Goal: Information Seeking & Learning: Check status

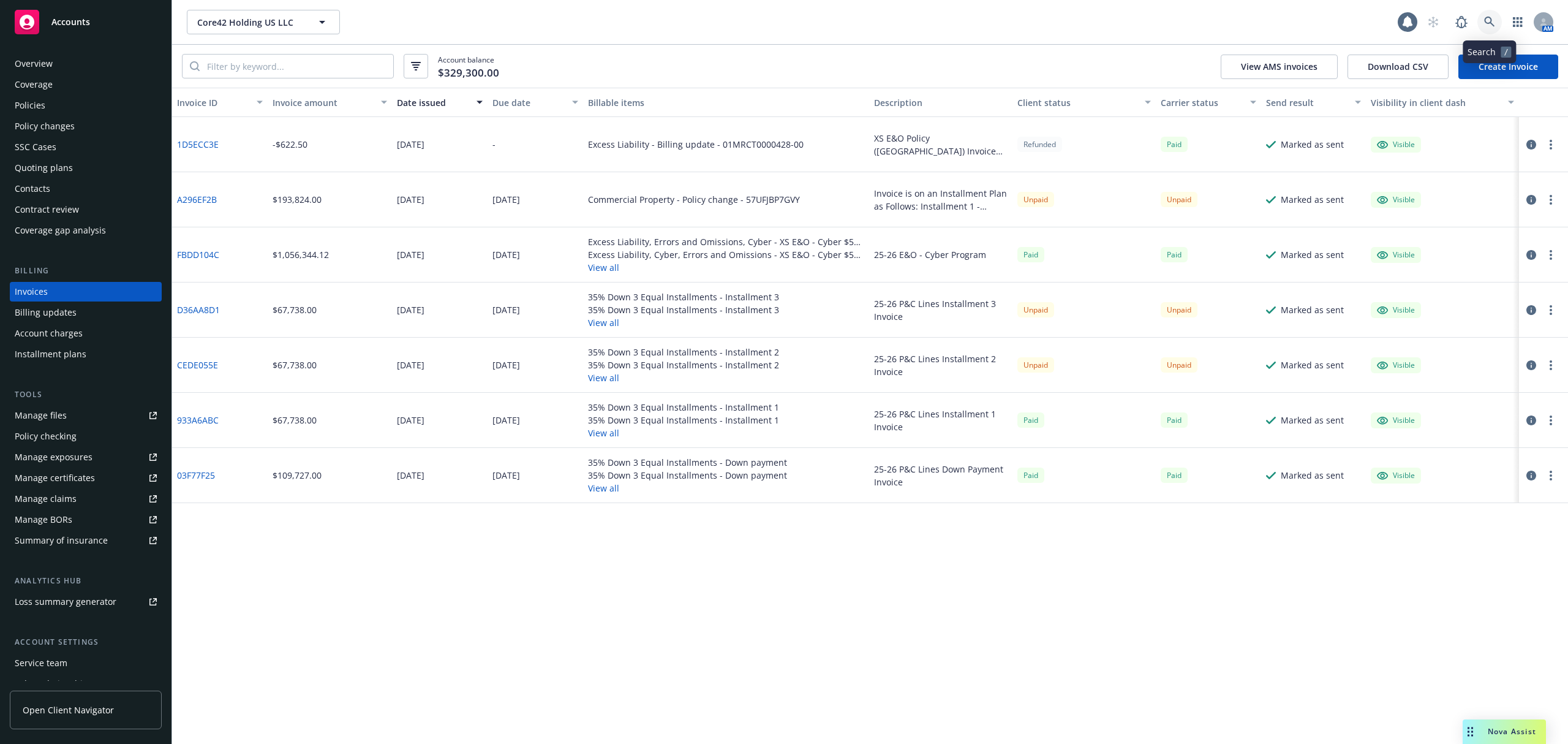
click at [1498, 25] on link at bounding box center [1490, 22] width 24 height 24
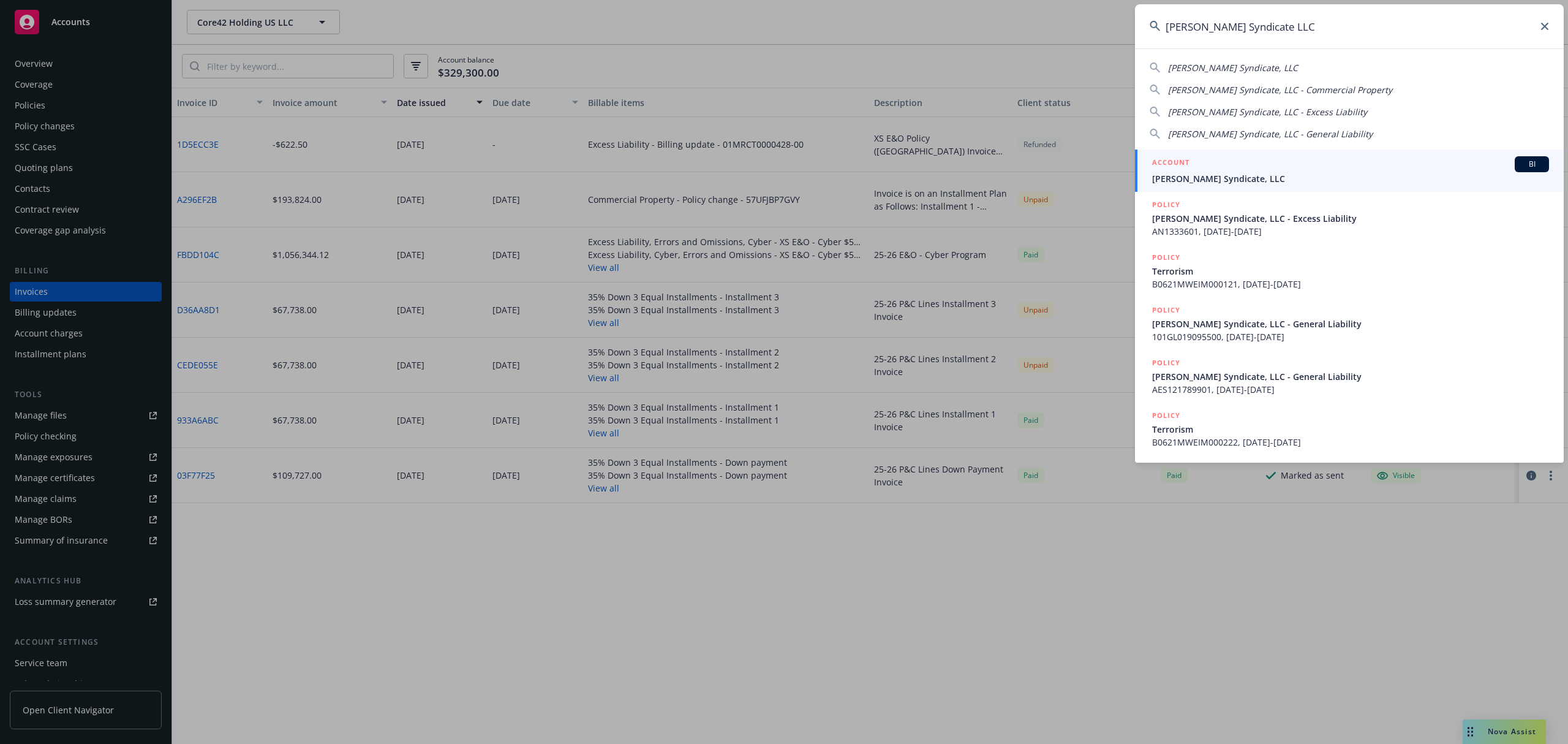
type input "Weiman Syndicate LLC"
click at [1272, 164] on div "ACCOUNT BI" at bounding box center [1351, 164] width 397 height 16
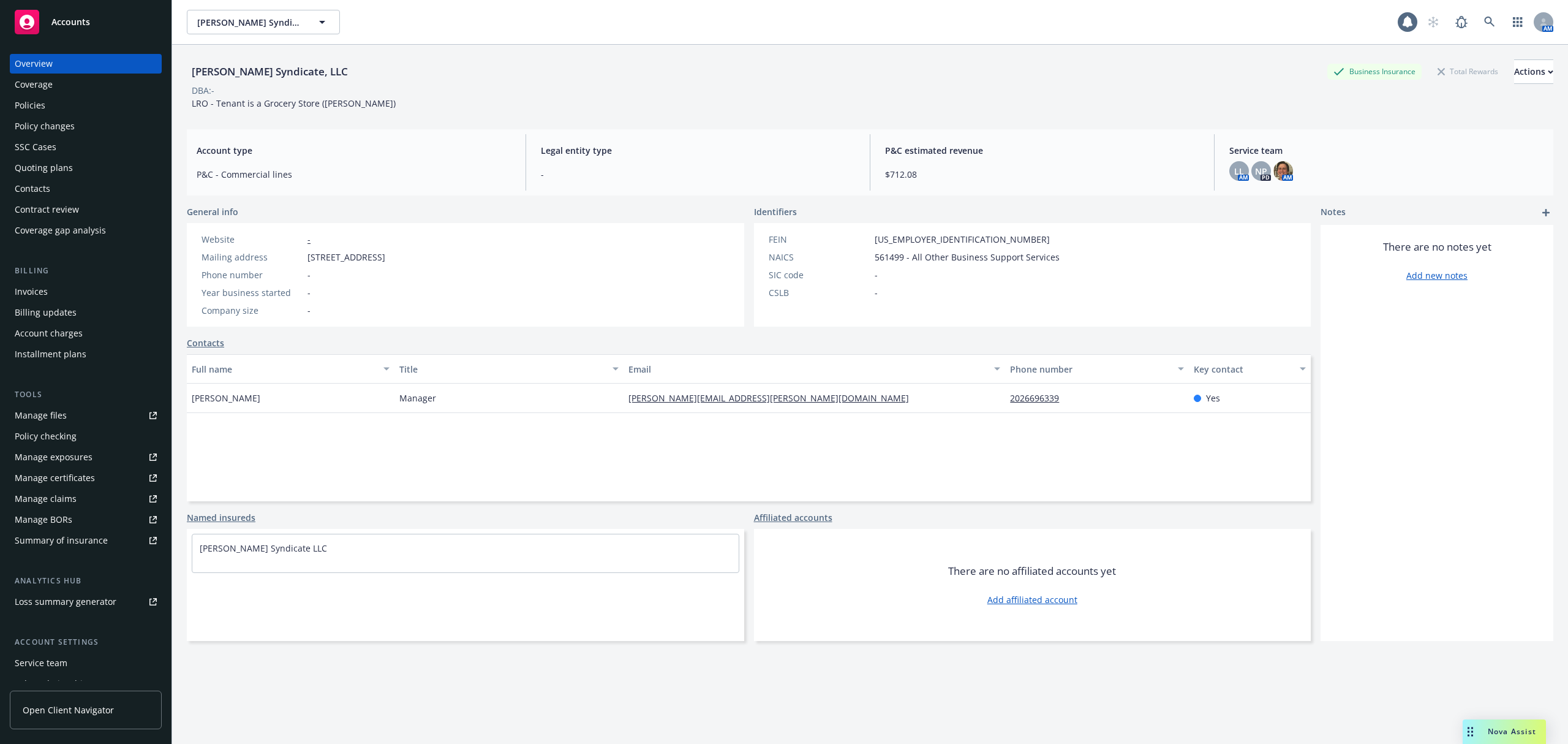
click at [277, 40] on div "Weiman Syndicate, LLC Weiman Syndicate, LLC 1 AM" at bounding box center [870, 22] width 1396 height 44
click at [260, 23] on span "Weiman Syndicate, LLC" at bounding box center [250, 22] width 106 height 13
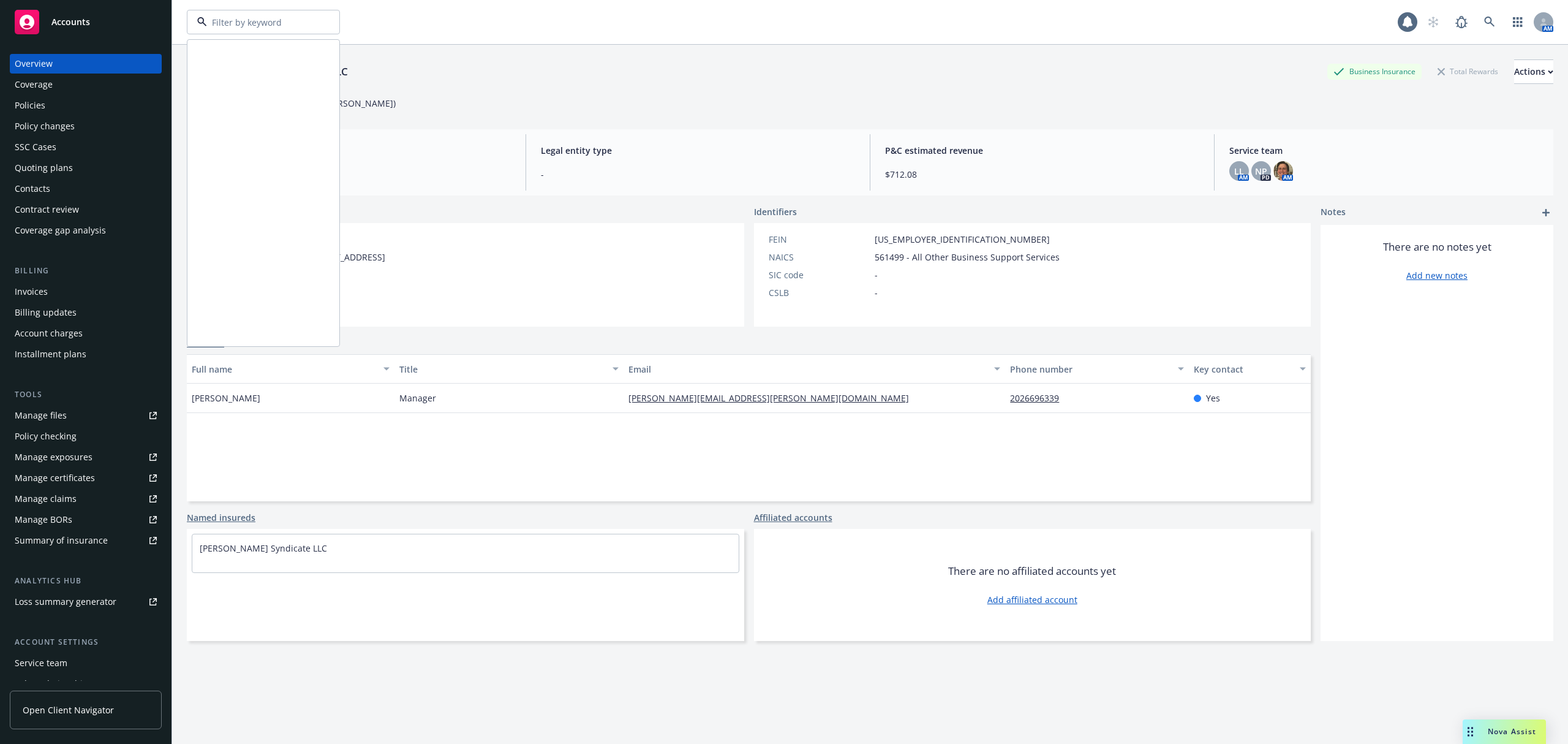
scroll to position [586, 0]
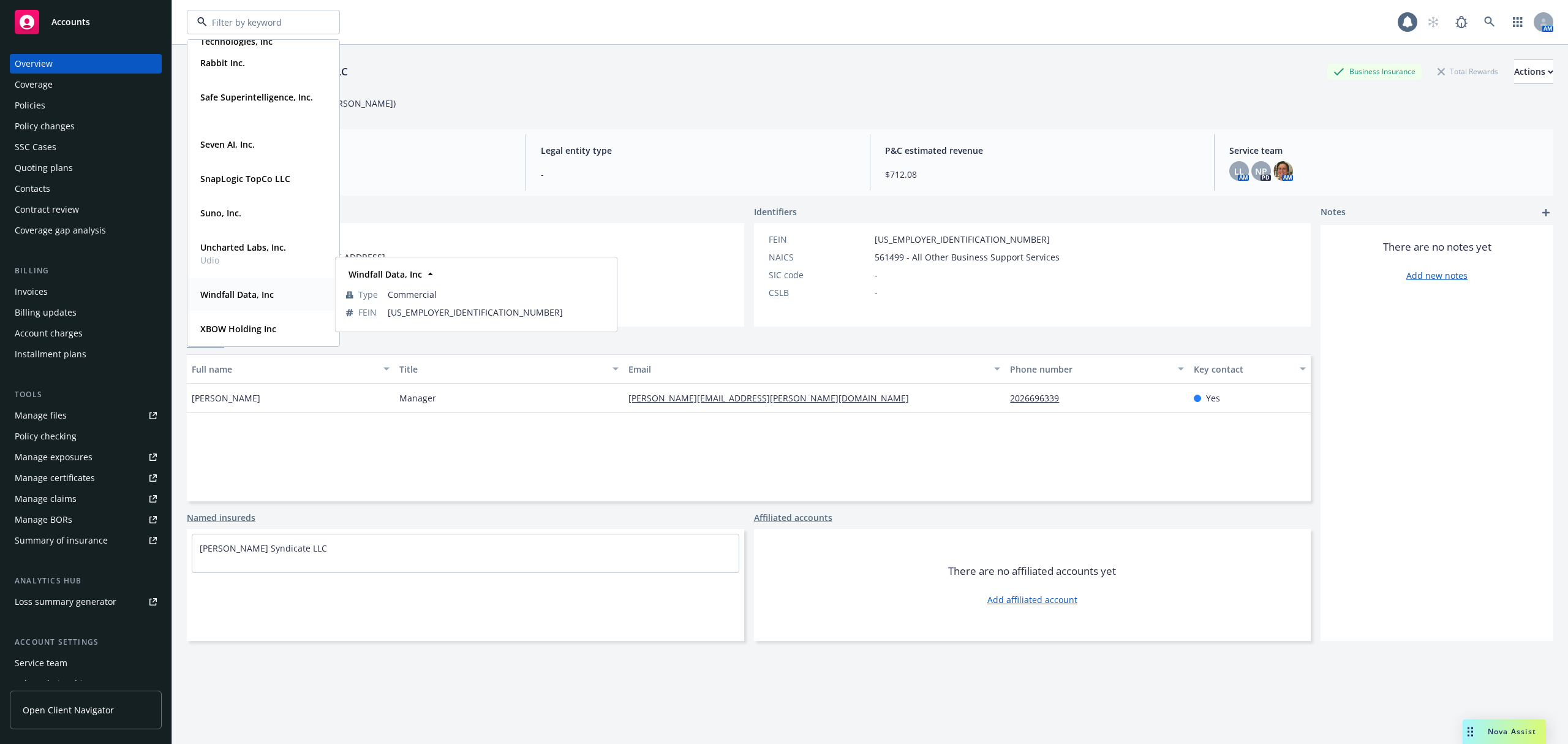
click at [240, 295] on strong "Windfall Data, Inc" at bounding box center [237, 294] width 74 height 11
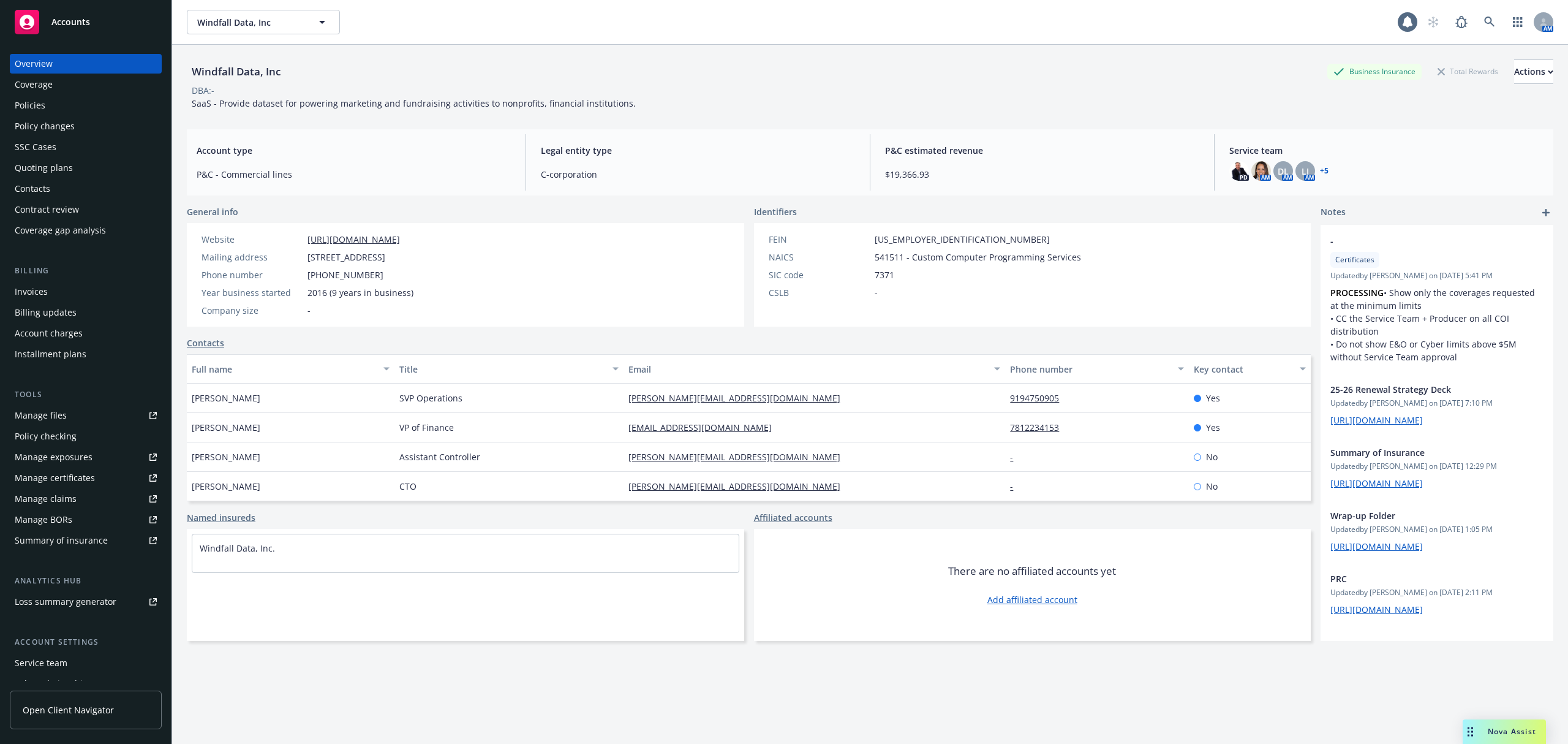
click at [55, 111] on div "Policies" at bounding box center [85, 105] width 142 height 20
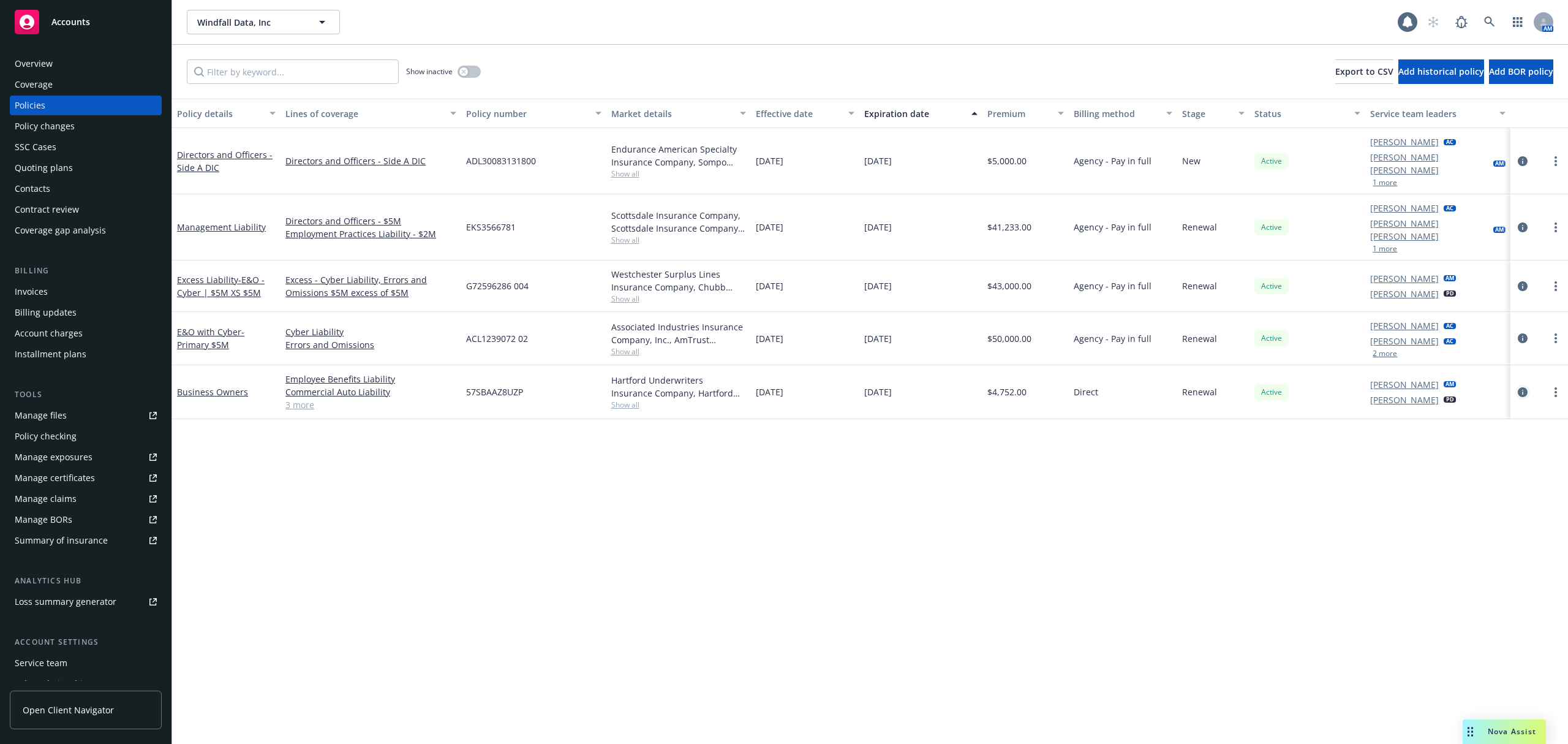
click at [1518, 387] on icon "circleInformation" at bounding box center [1522, 392] width 10 height 10
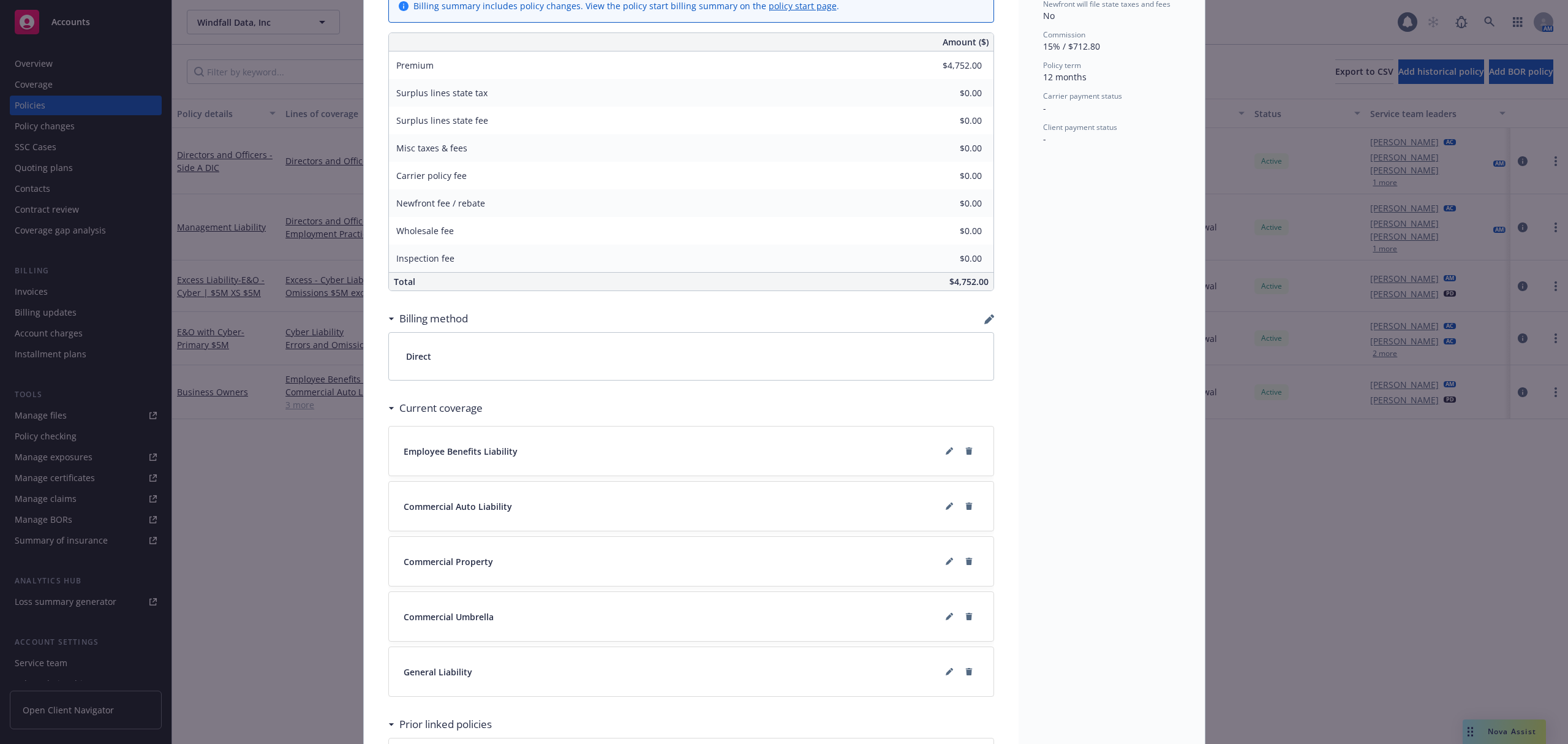
scroll to position [735, 0]
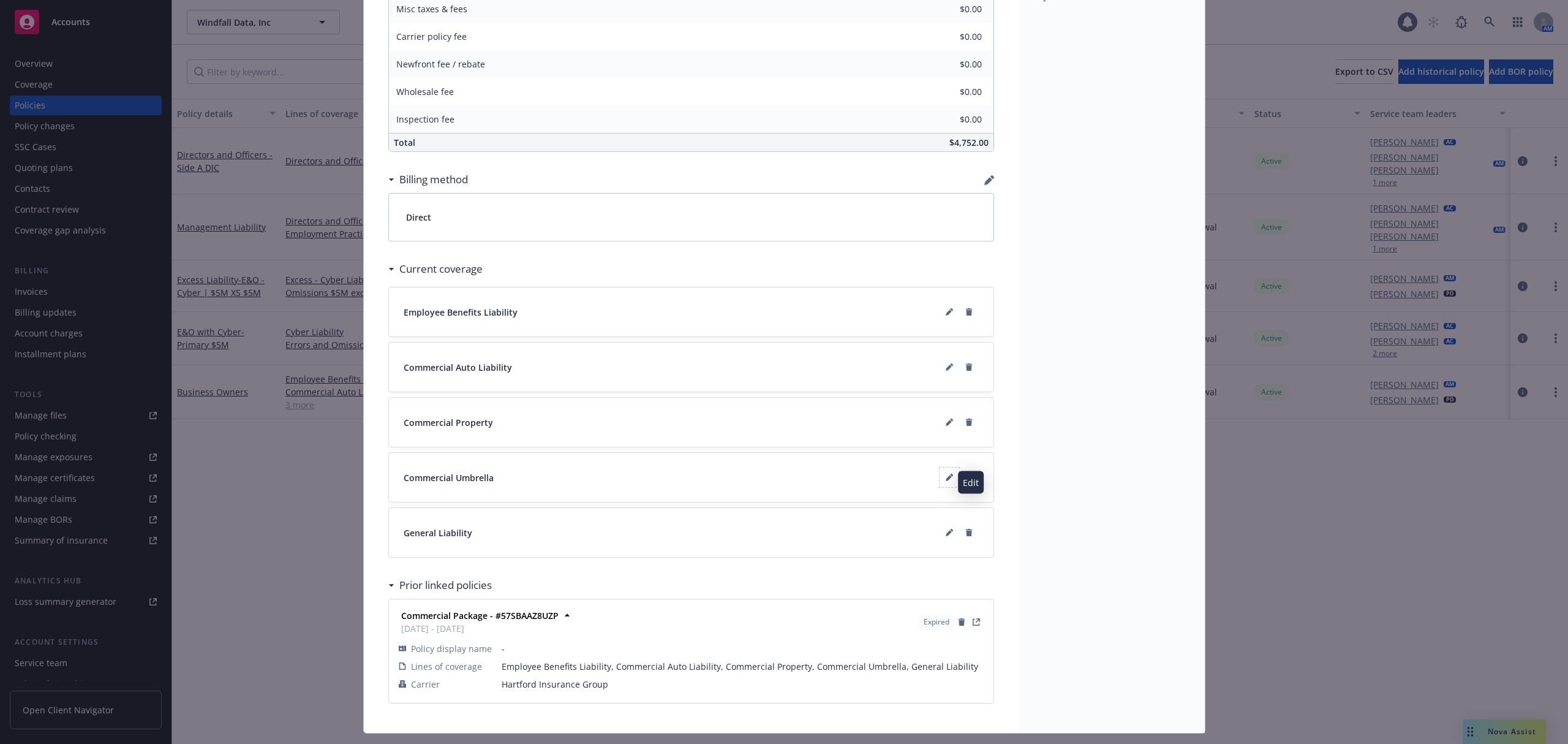
click at [939, 487] on span at bounding box center [949, 477] width 20 height 20
click at [946, 484] on button at bounding box center [949, 477] width 20 height 20
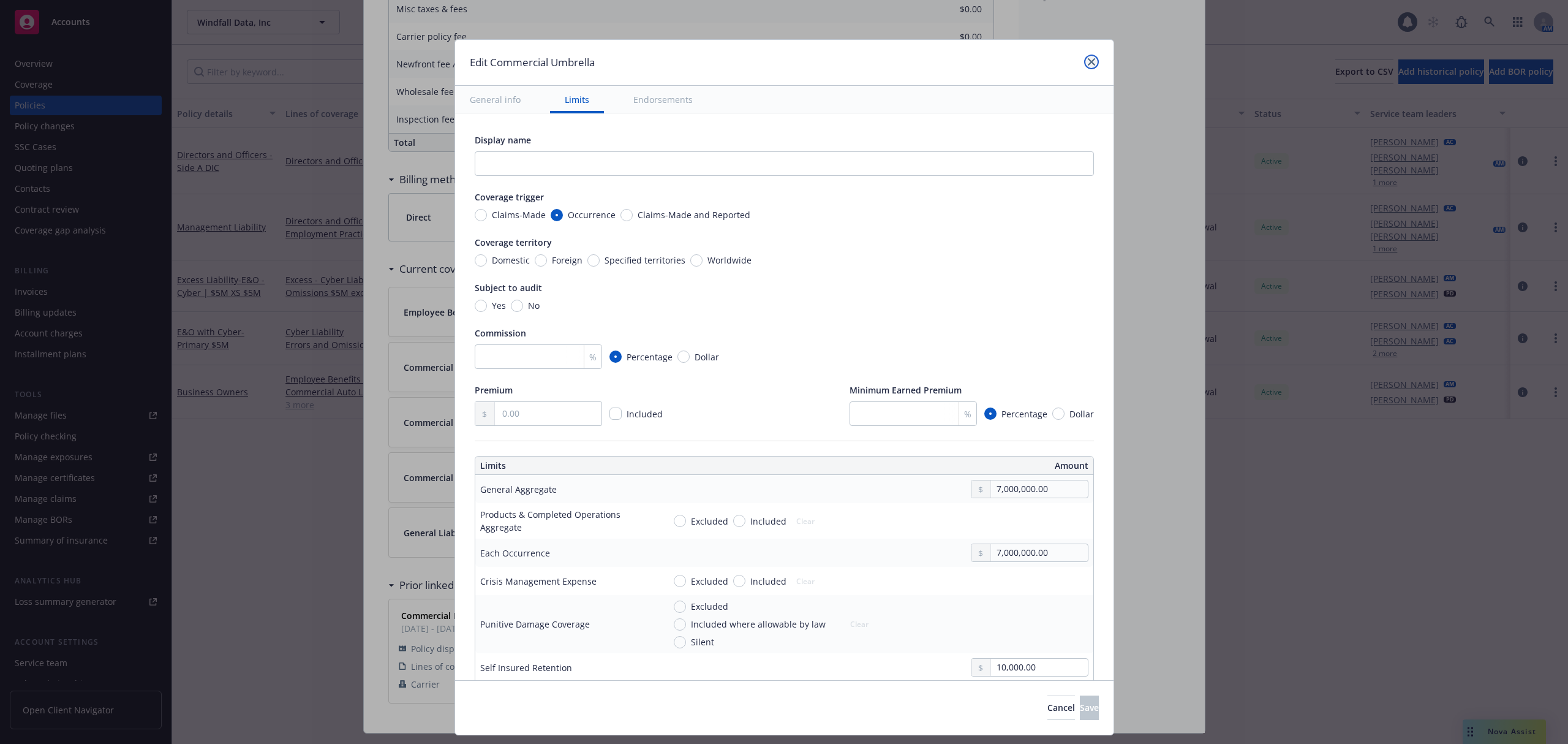
click at [1088, 65] on icon "close" at bounding box center [1091, 62] width 7 height 7
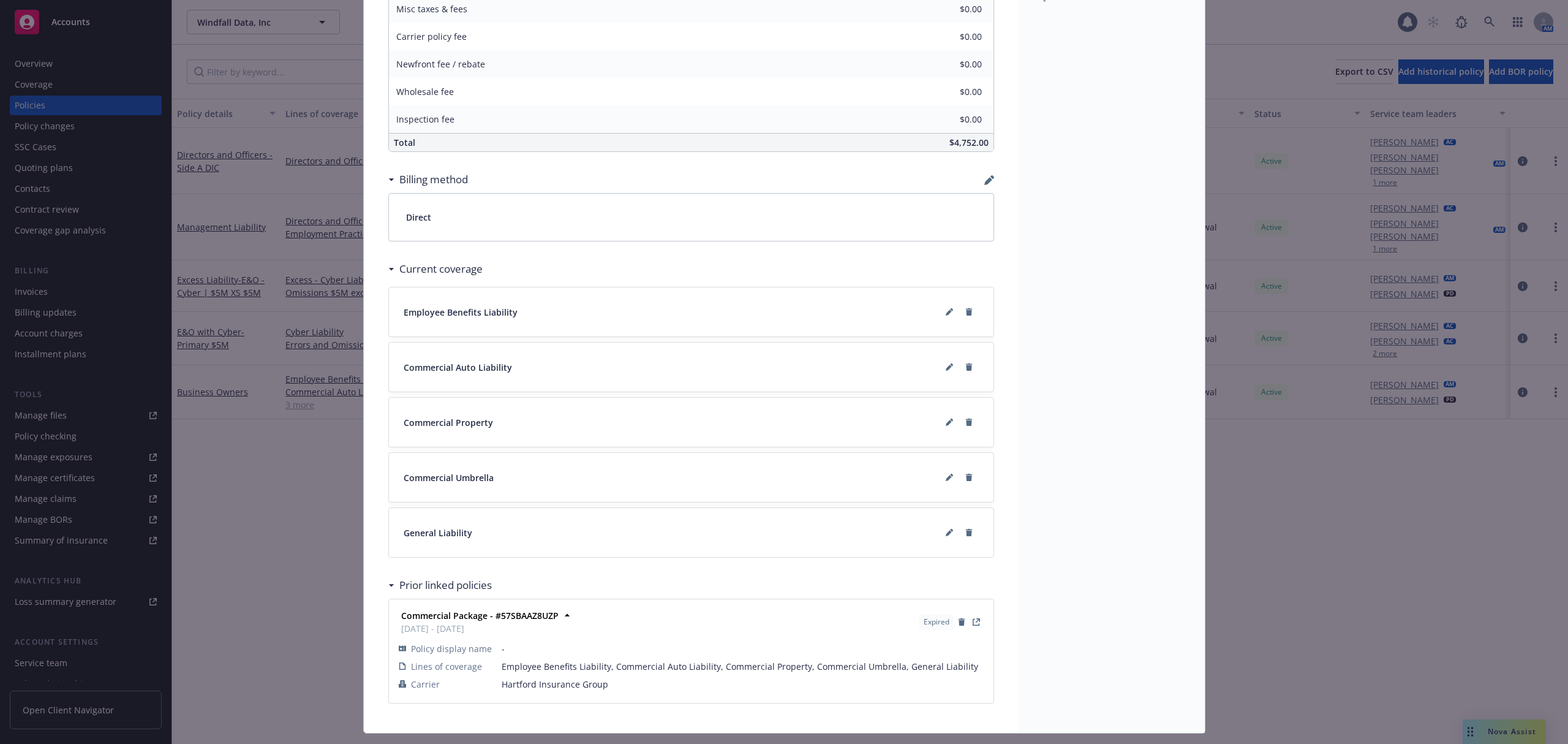
click at [314, 382] on div "Policy Business Owners Add internal notes here... View claims View scheduled it…" at bounding box center [784, 372] width 1568 height 744
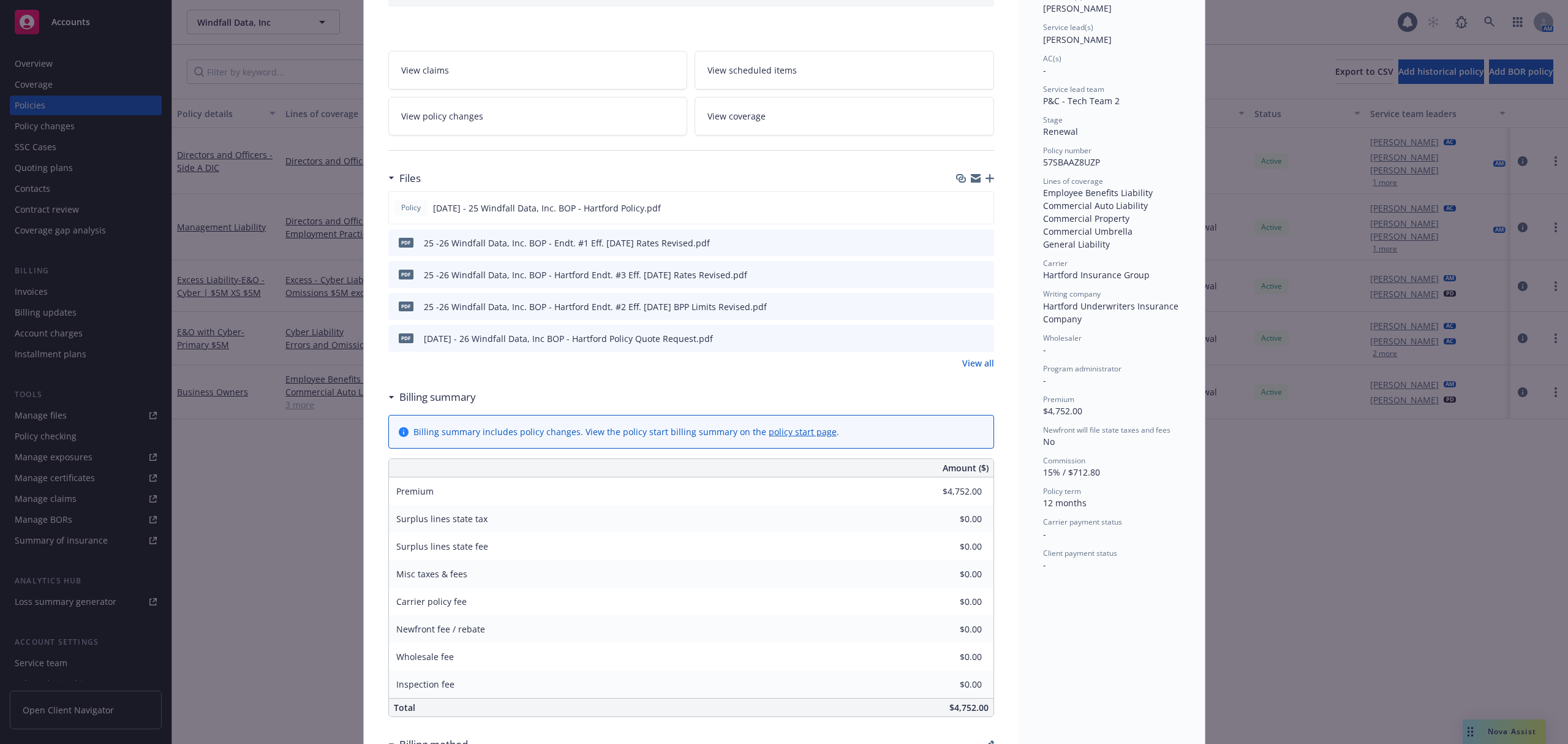
scroll to position [0, 0]
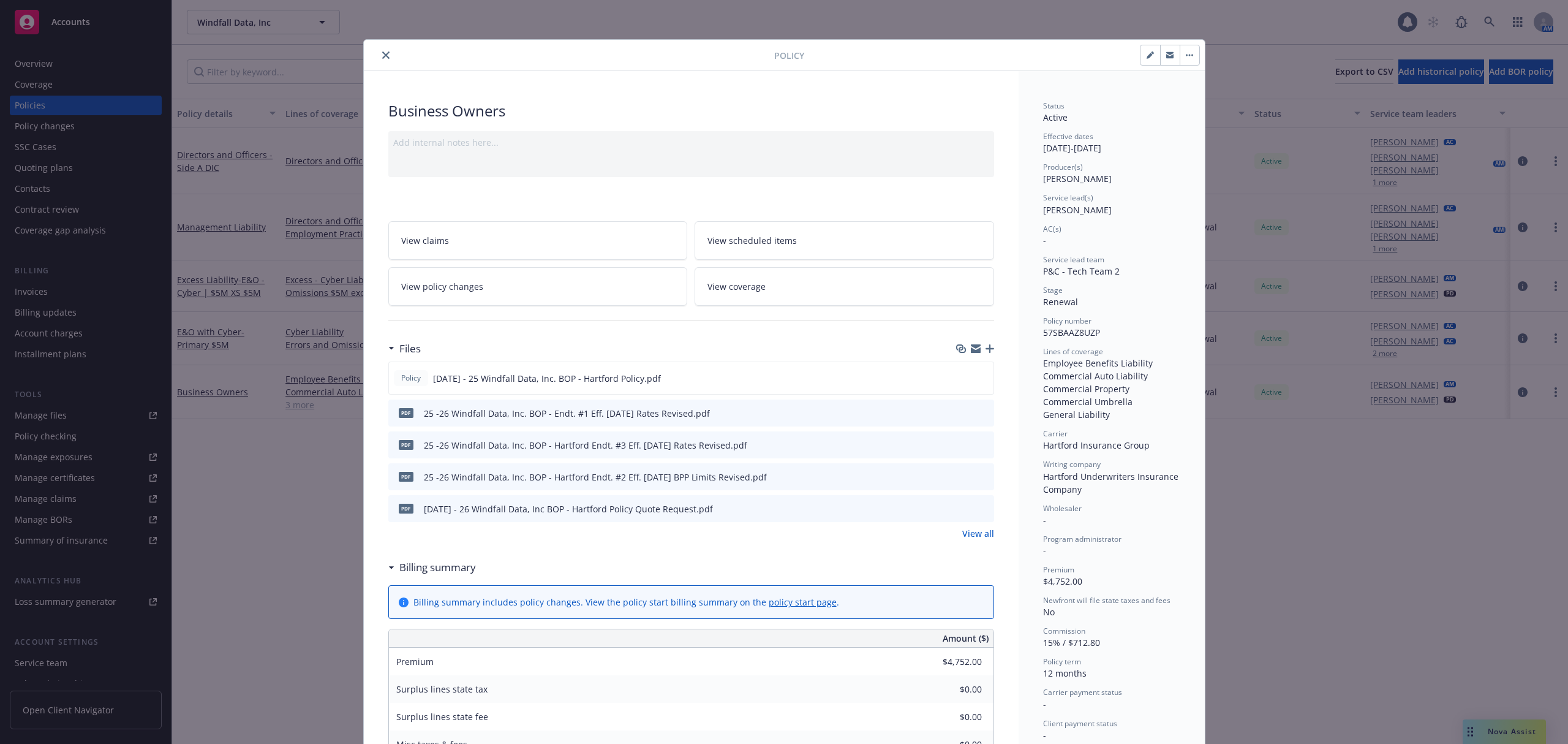
click at [382, 59] on icon "close" at bounding box center [385, 55] width 7 height 7
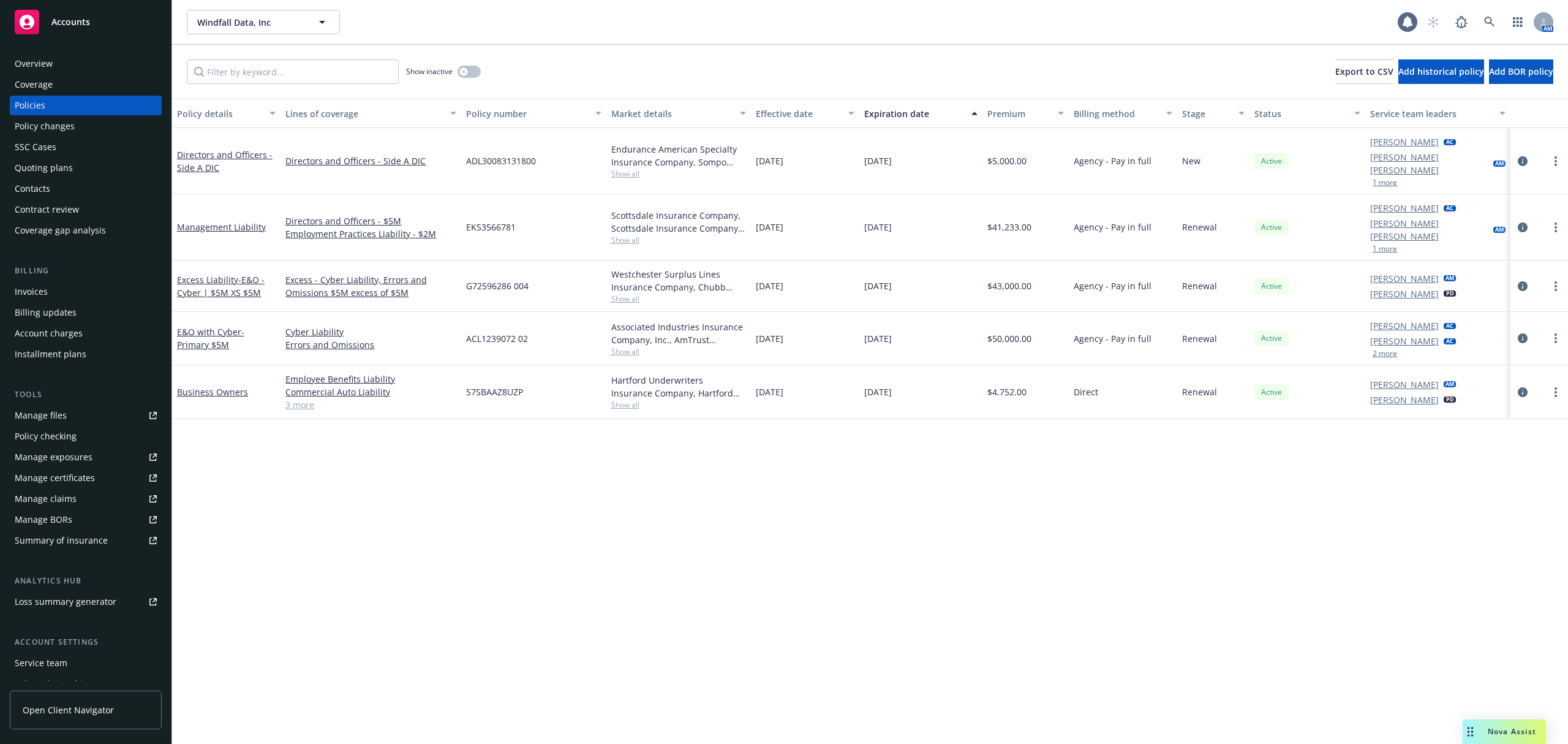
click at [30, 64] on div "Overview" at bounding box center [34, 64] width 38 height 20
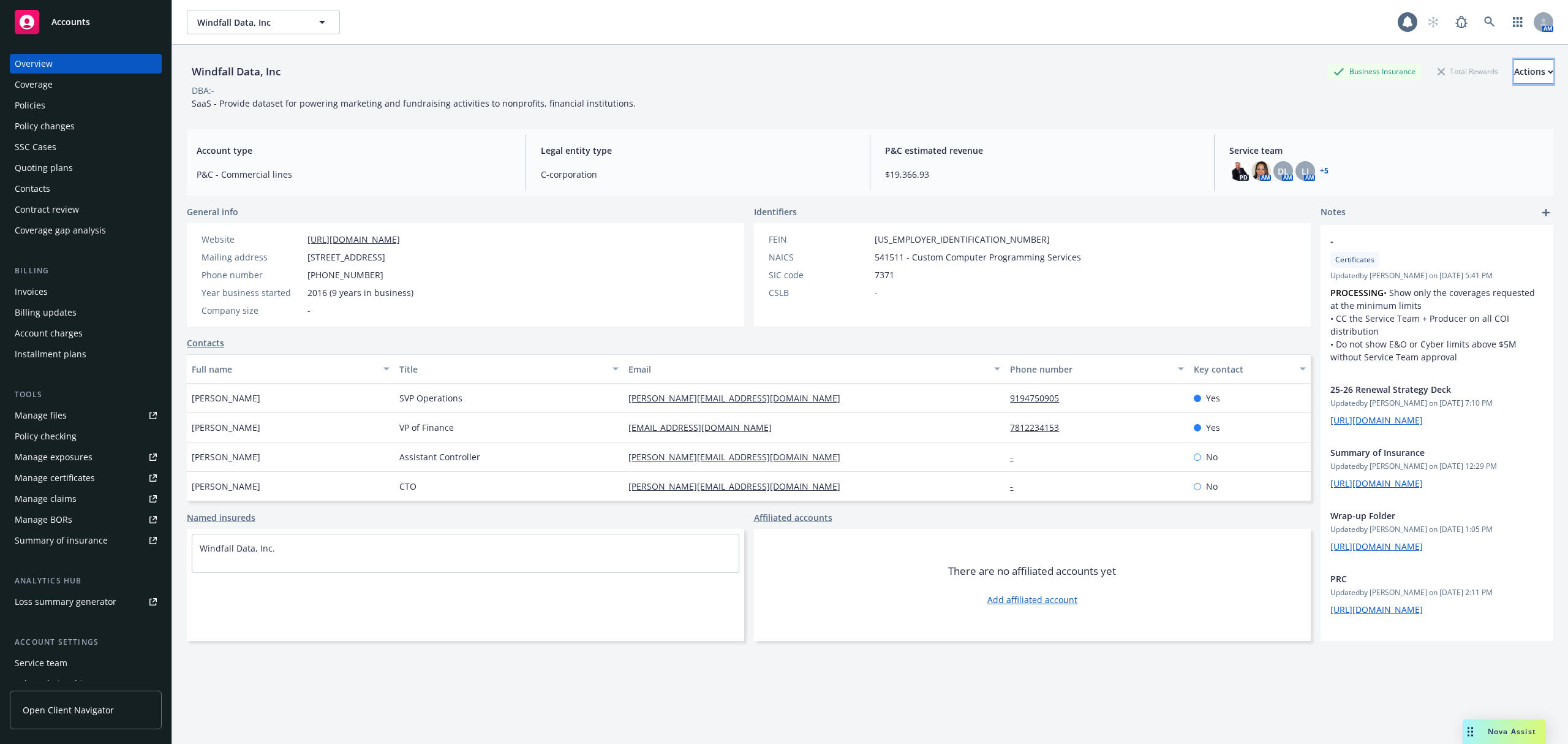
click at [1524, 74] on button "Actions" at bounding box center [1533, 71] width 39 height 24
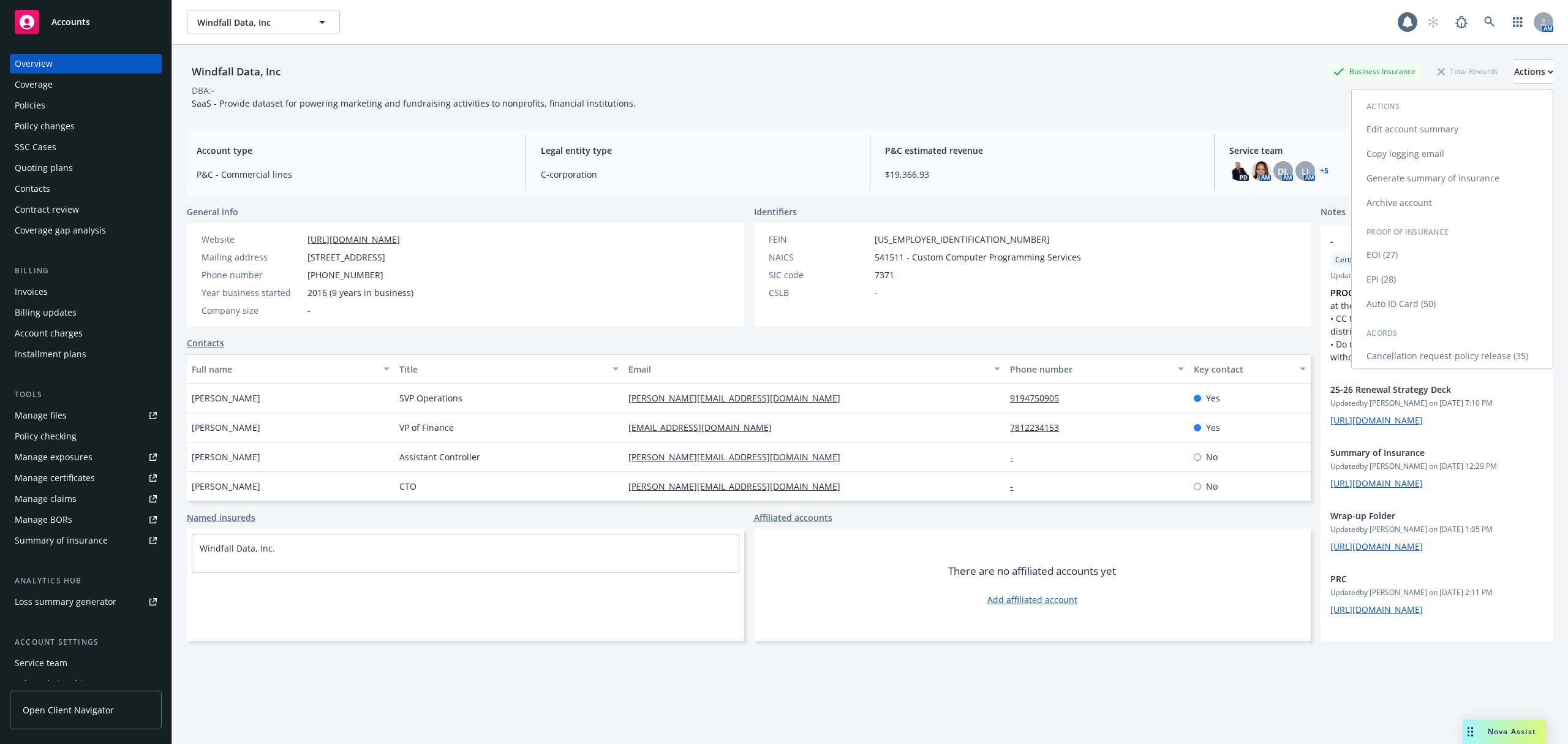
click at [1410, 155] on link "Copy logging email" at bounding box center [1451, 154] width 201 height 24
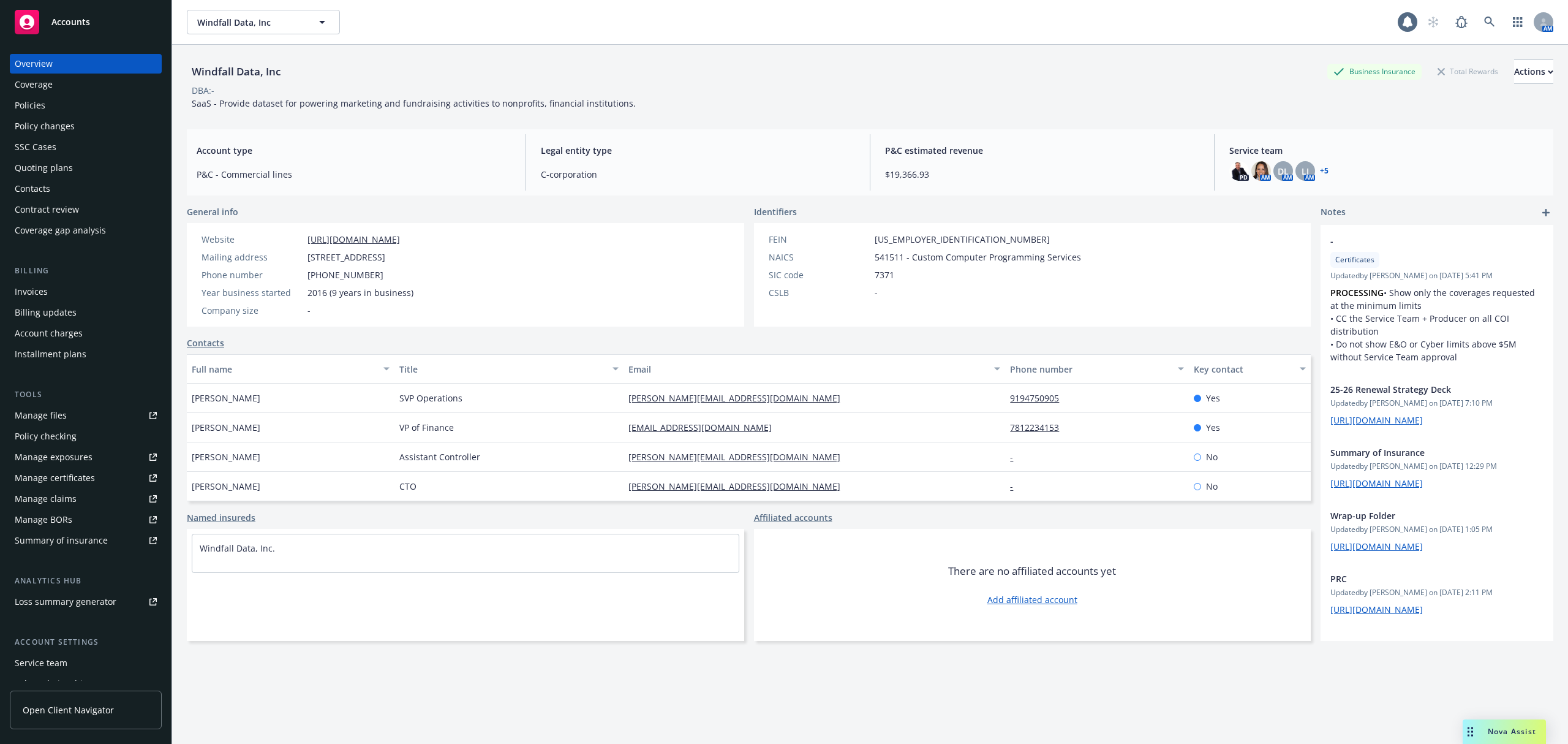
click at [79, 100] on div "Policies" at bounding box center [85, 105] width 142 height 20
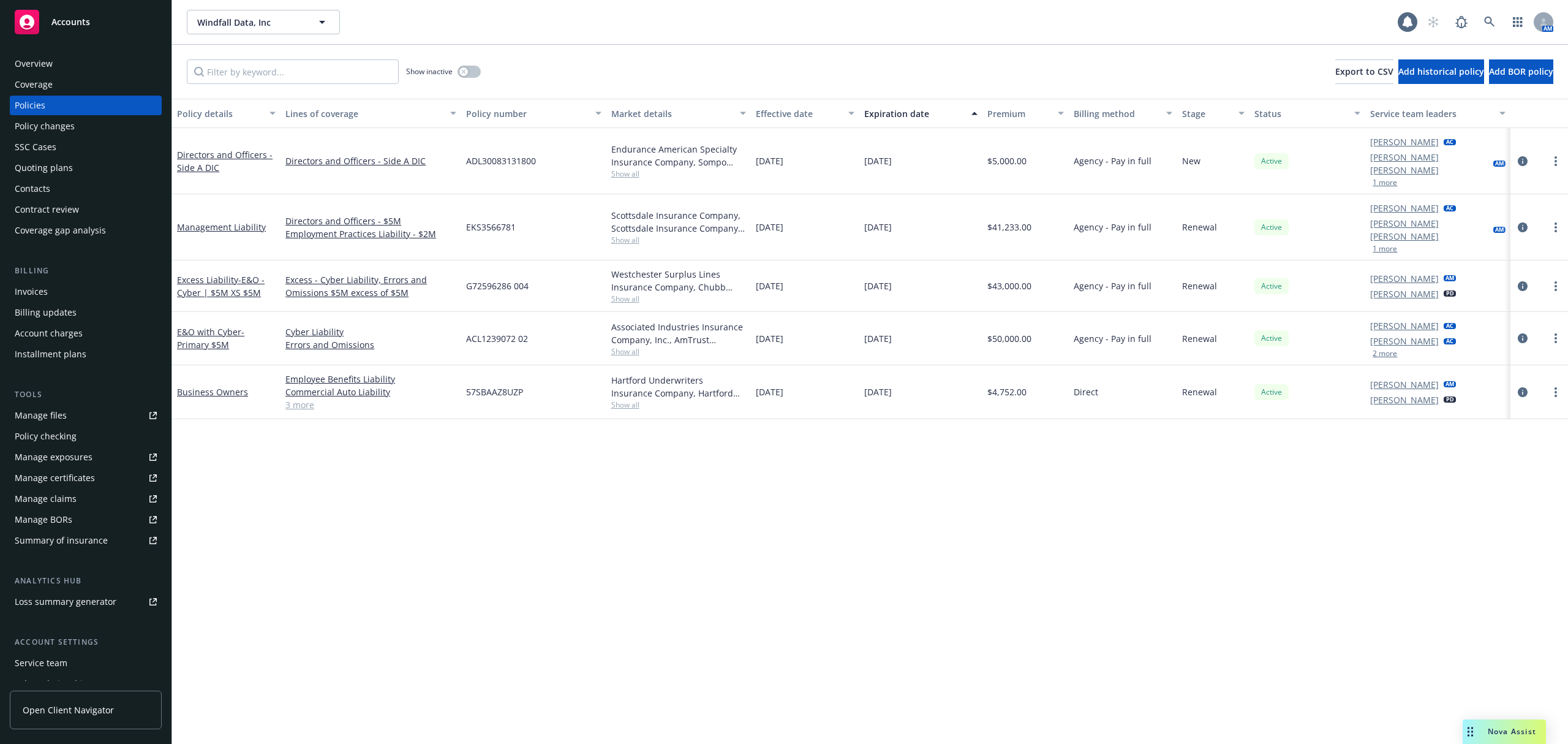
click at [300, 387] on div "Employee Benefits Liability Commercial Auto Liability Commercial Property Comme…" at bounding box center [371, 392] width 181 height 54
click at [297, 399] on link "3 more" at bounding box center [370, 405] width 170 height 13
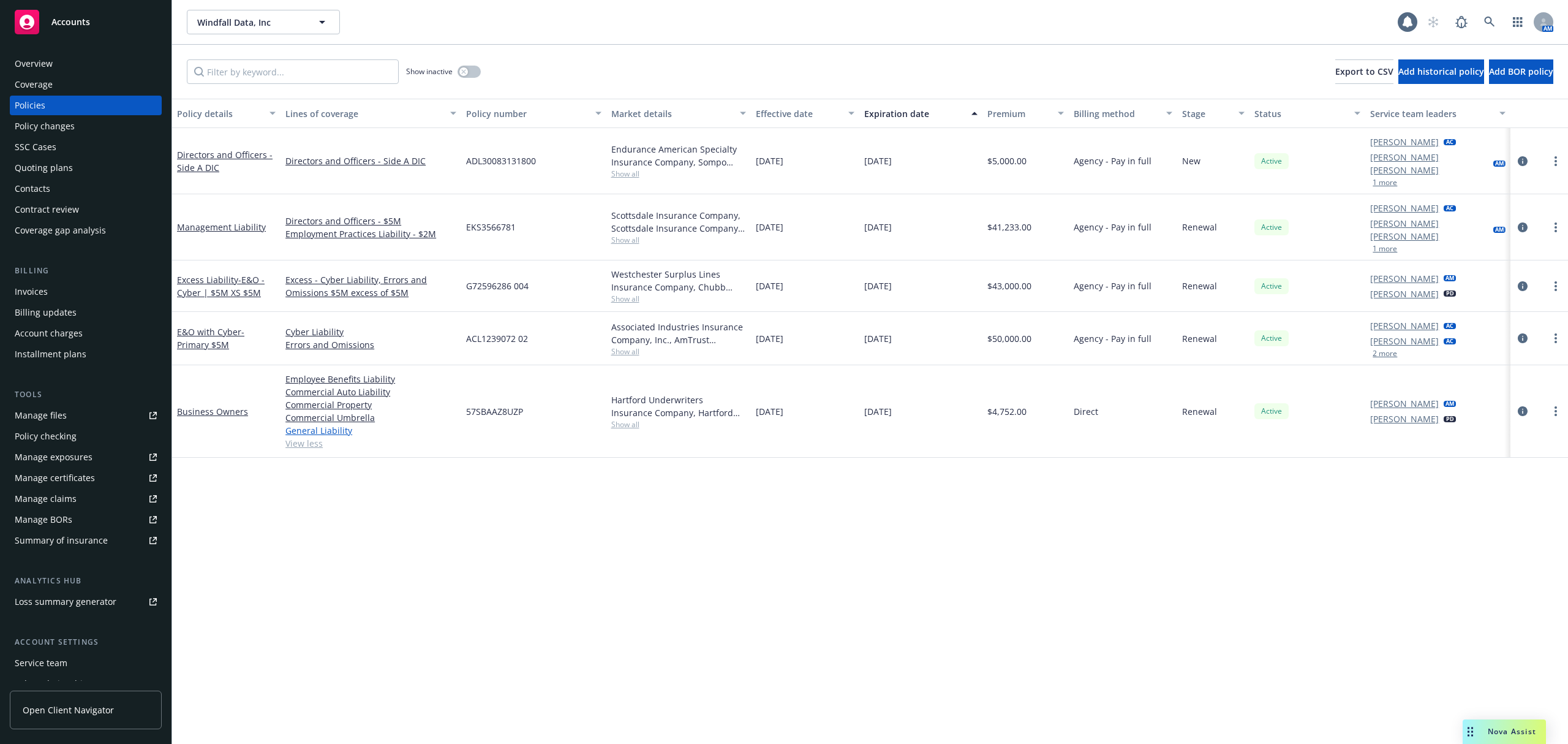
click at [320, 424] on link "General Liability" at bounding box center [370, 430] width 170 height 13
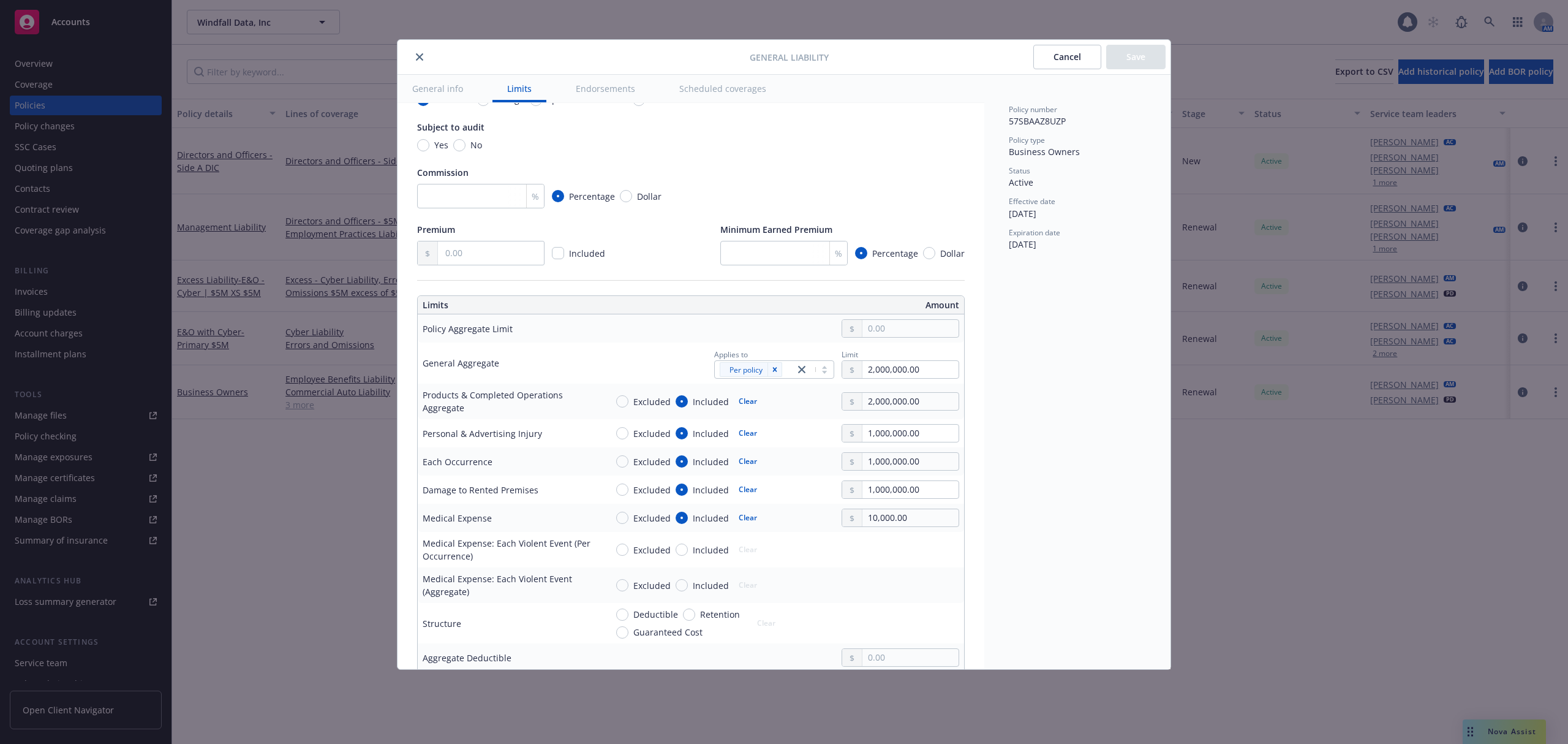
scroll to position [151, 0]
click at [424, 55] on button "close" at bounding box center [419, 57] width 15 height 15
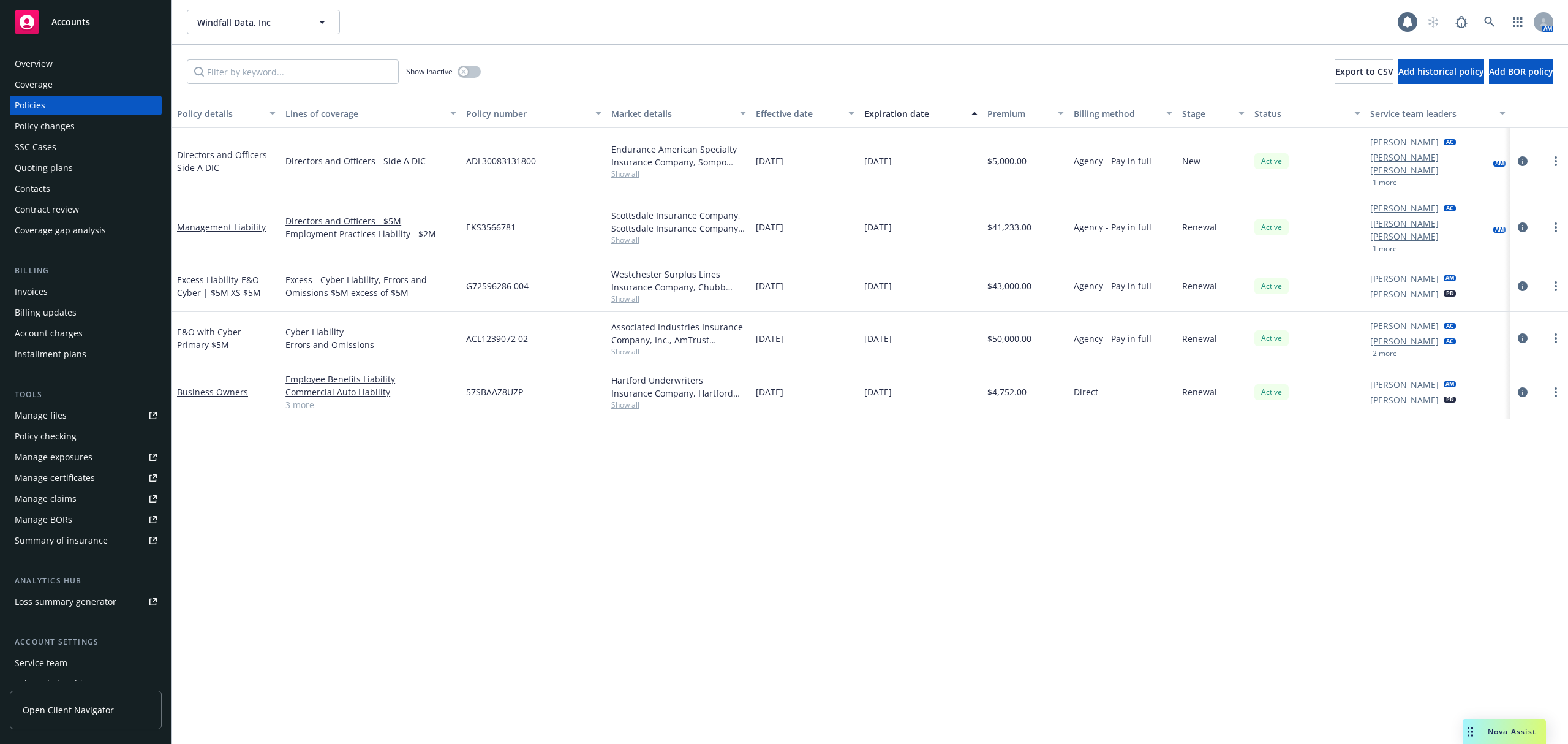
click at [65, 49] on div "Overview Coverage Policies Policy changes SSC Cases Quoting plans Contacts Cont…" at bounding box center [85, 392] width 171 height 705
click at [65, 53] on div "Overview Coverage Policies Policy changes SSC Cases Quoting plans Contacts Cont…" at bounding box center [85, 392] width 171 height 705
click at [48, 75] on div "Coverage" at bounding box center [34, 84] width 38 height 20
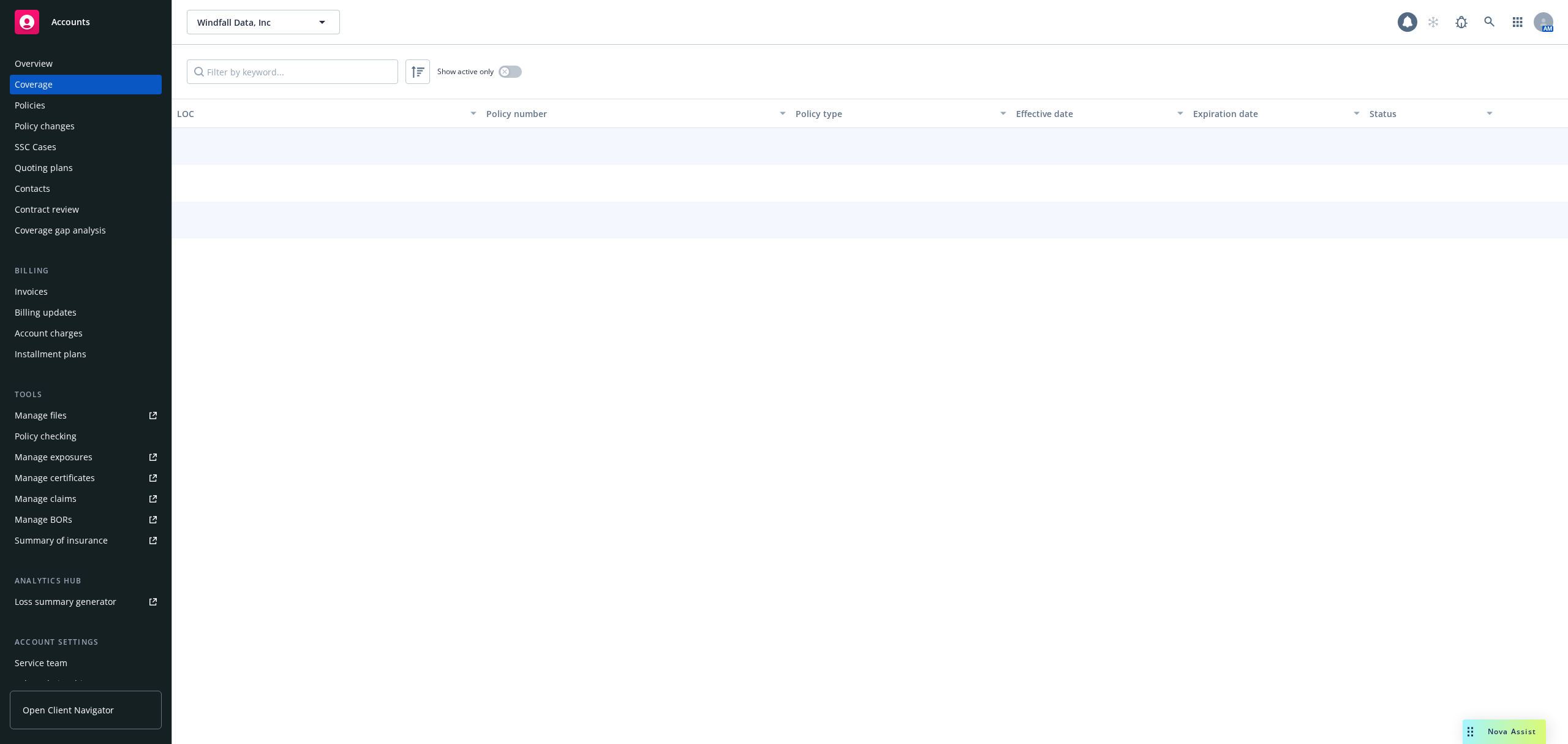
click at [30, 61] on div "Overview" at bounding box center [34, 64] width 38 height 20
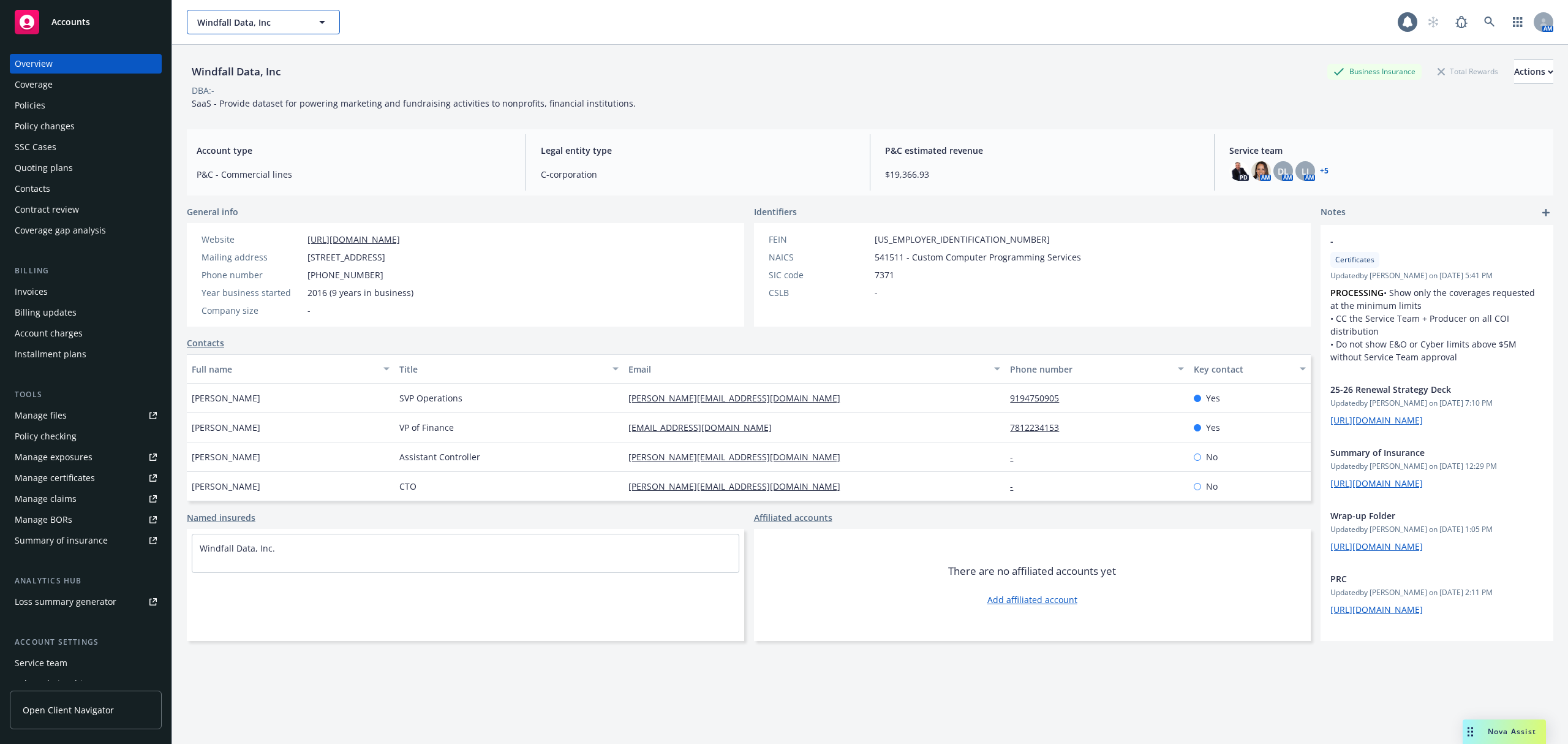
click at [253, 24] on span "Windfall Data, Inc" at bounding box center [250, 22] width 106 height 13
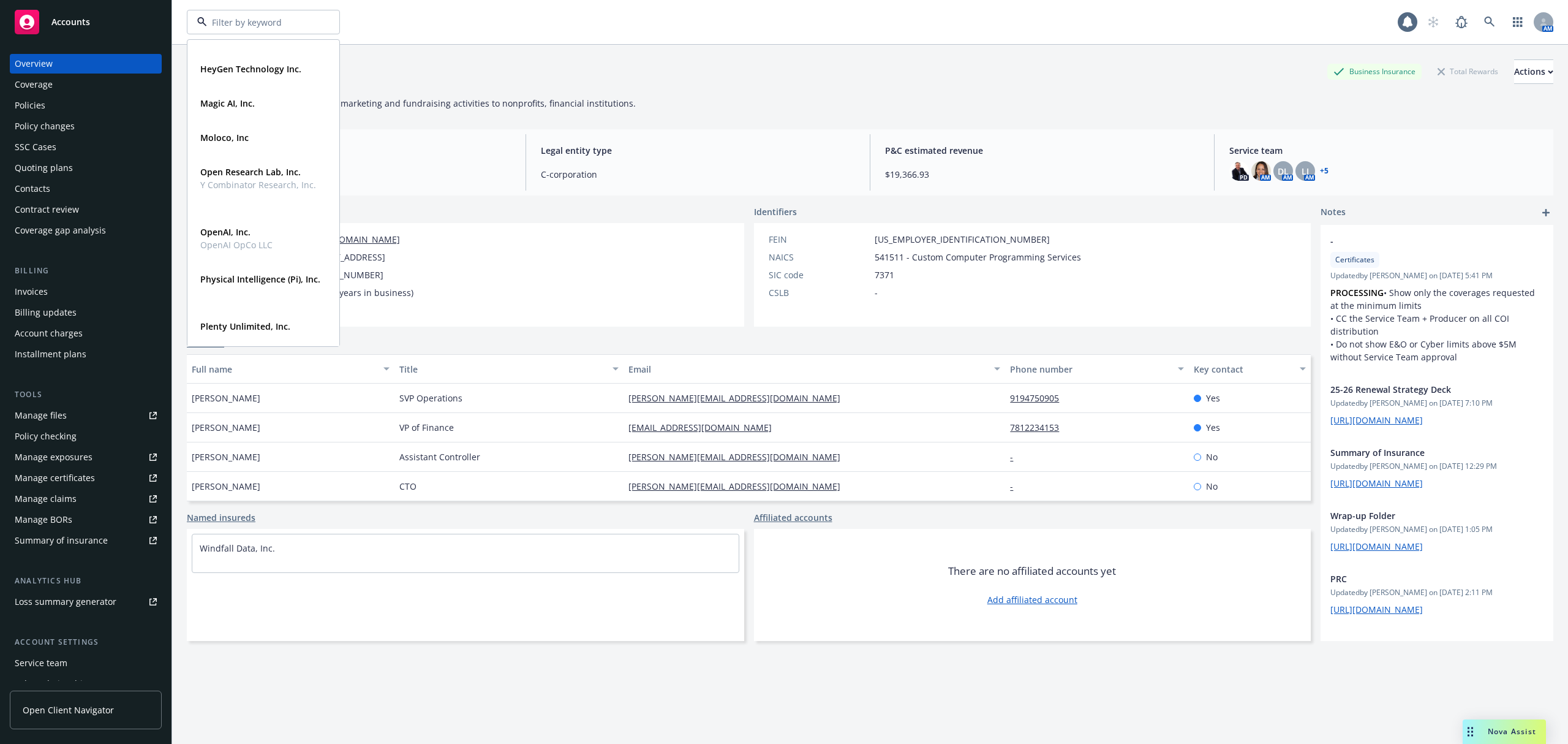
scroll to position [258, 0]
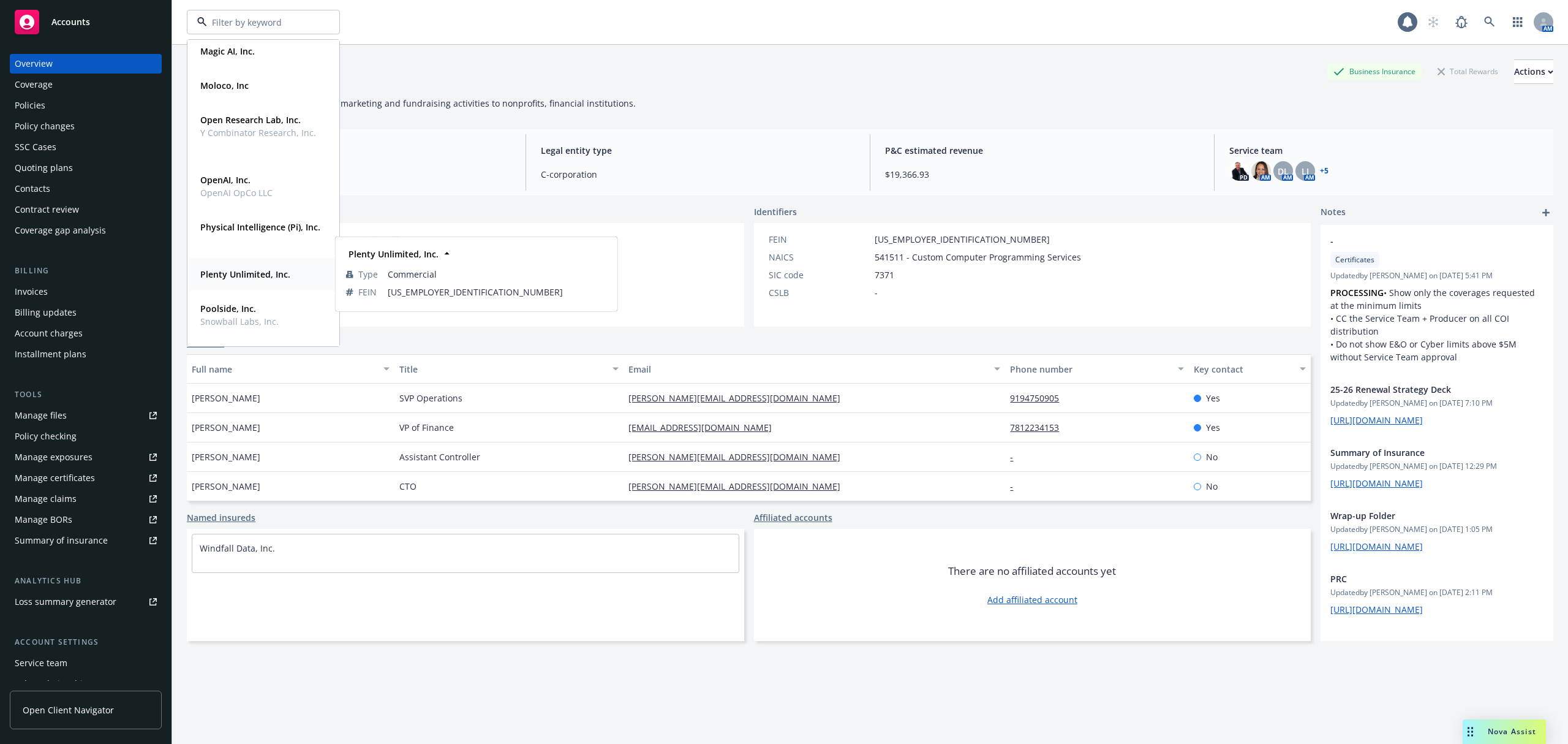
click at [265, 278] on strong "Plenty Unlimited, Inc." at bounding box center [245, 273] width 90 height 11
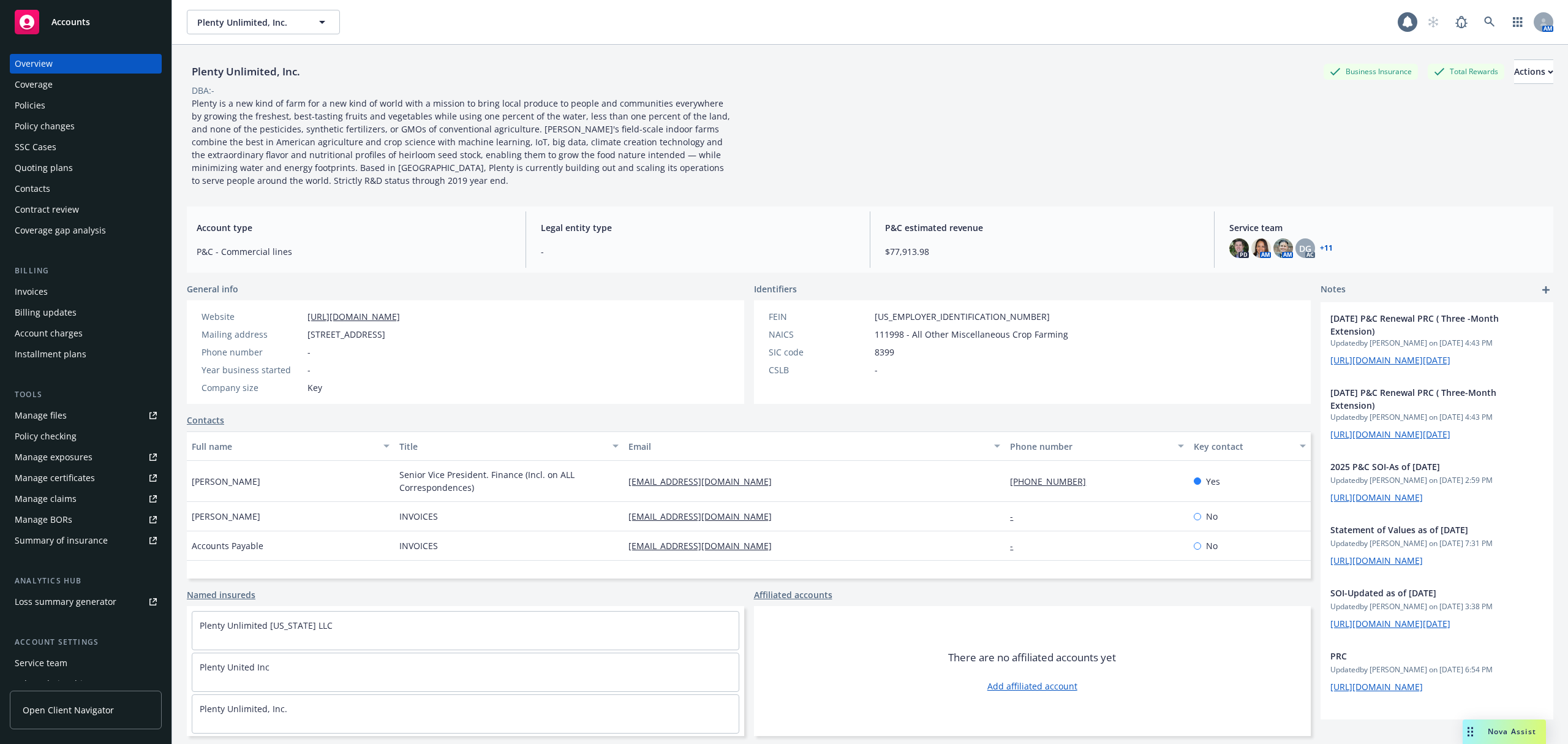
click at [113, 101] on div "Policies" at bounding box center [85, 105] width 142 height 20
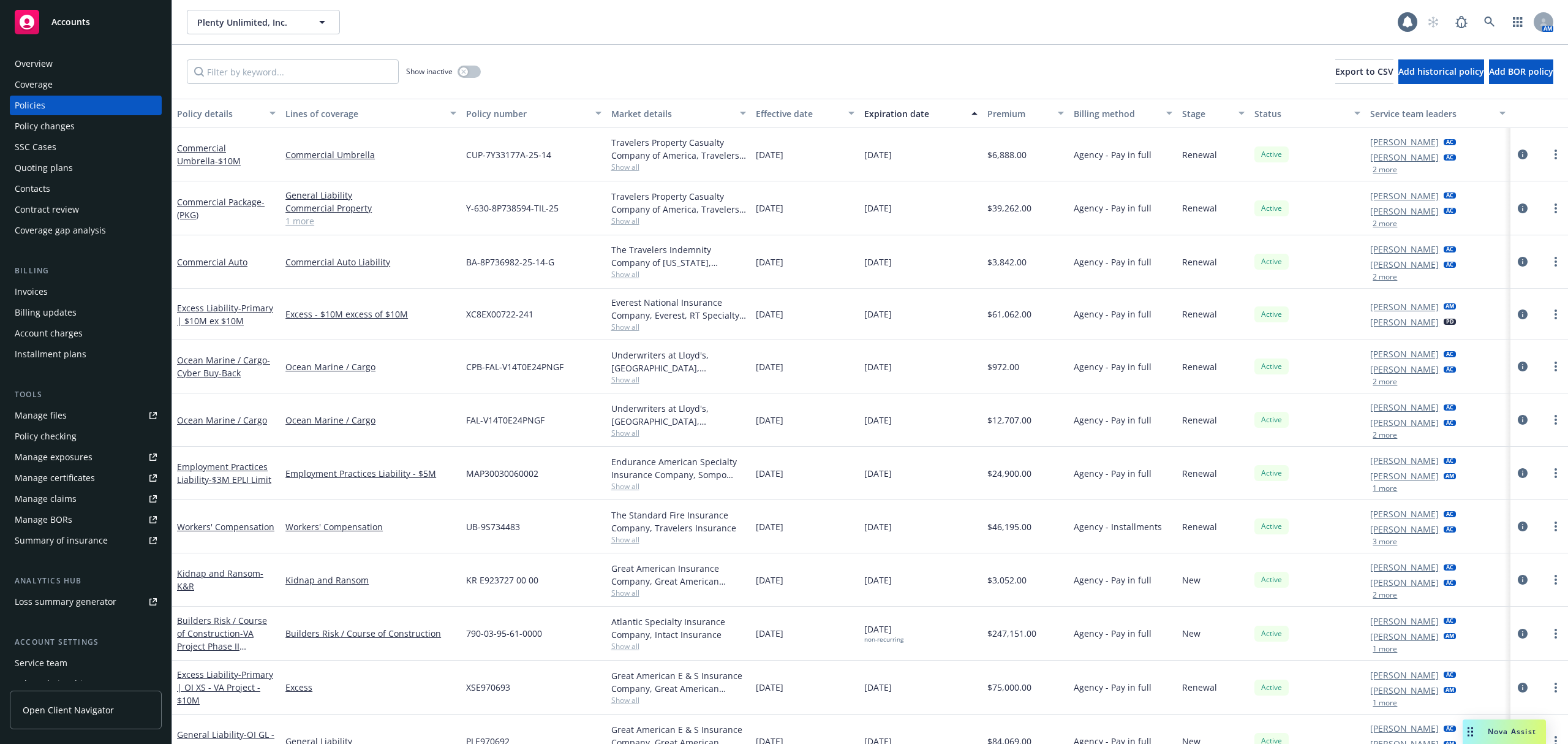
click at [71, 300] on div "Invoices" at bounding box center [85, 292] width 142 height 20
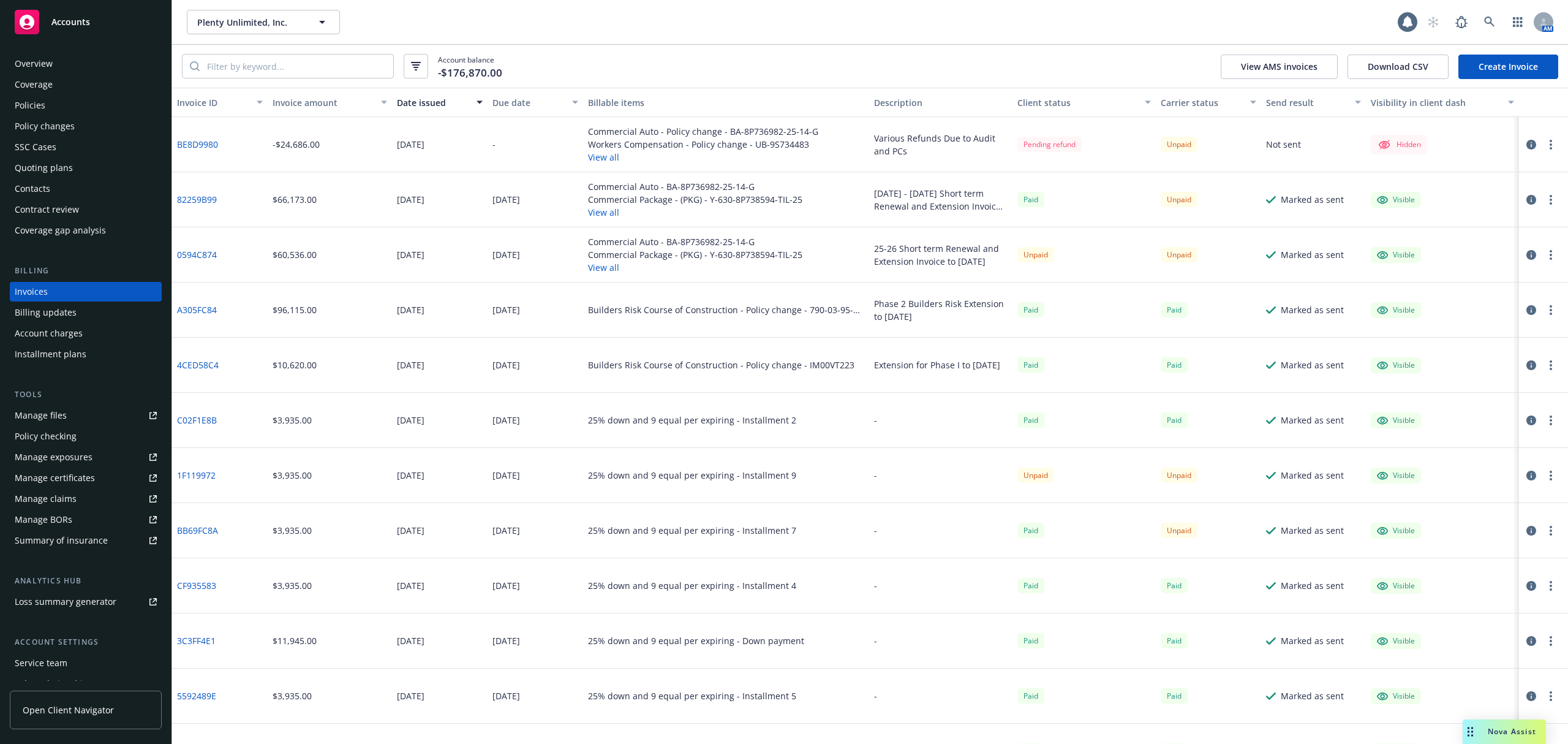
click at [609, 212] on button "View all" at bounding box center [695, 212] width 214 height 13
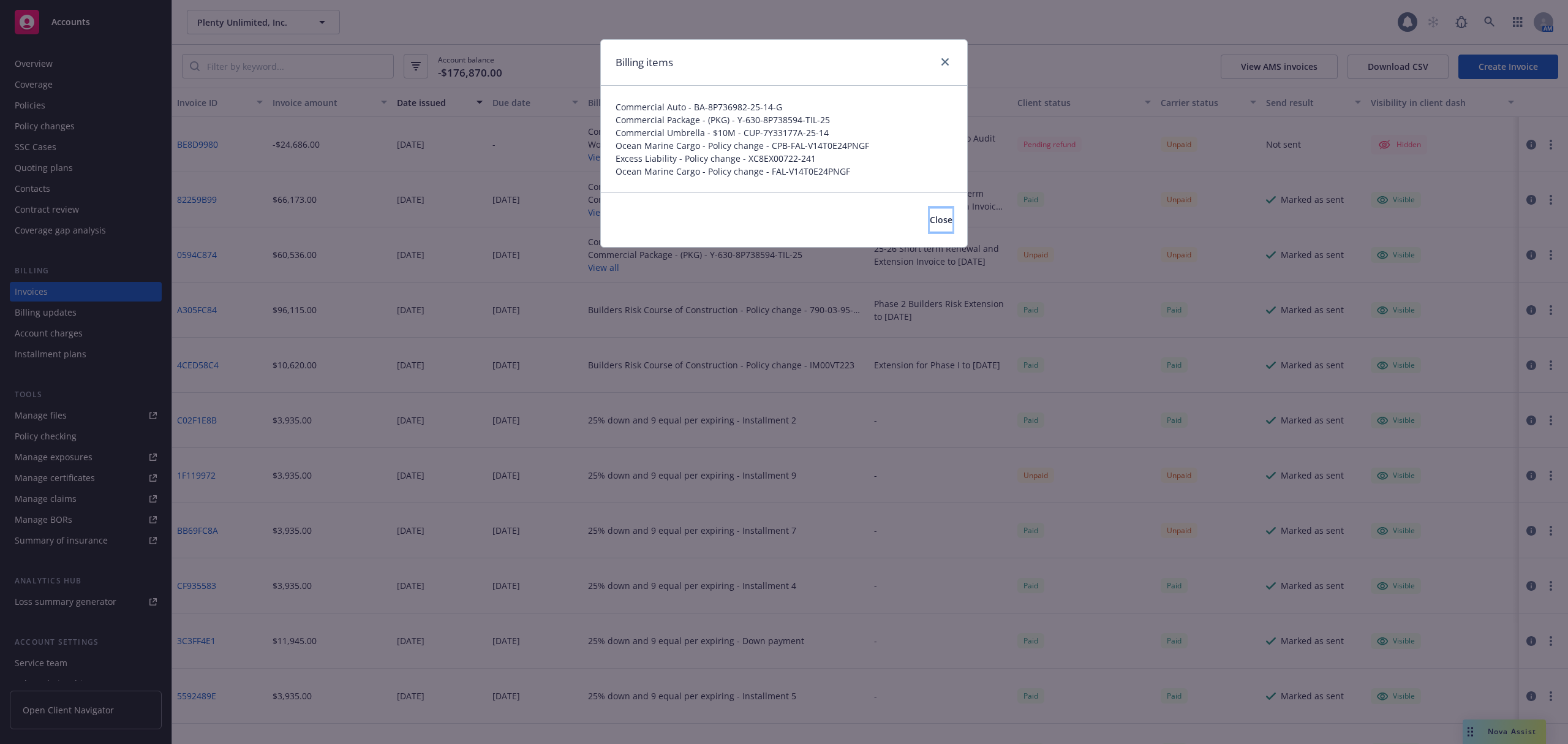
click at [930, 214] on span "Close" at bounding box center [941, 219] width 23 height 11
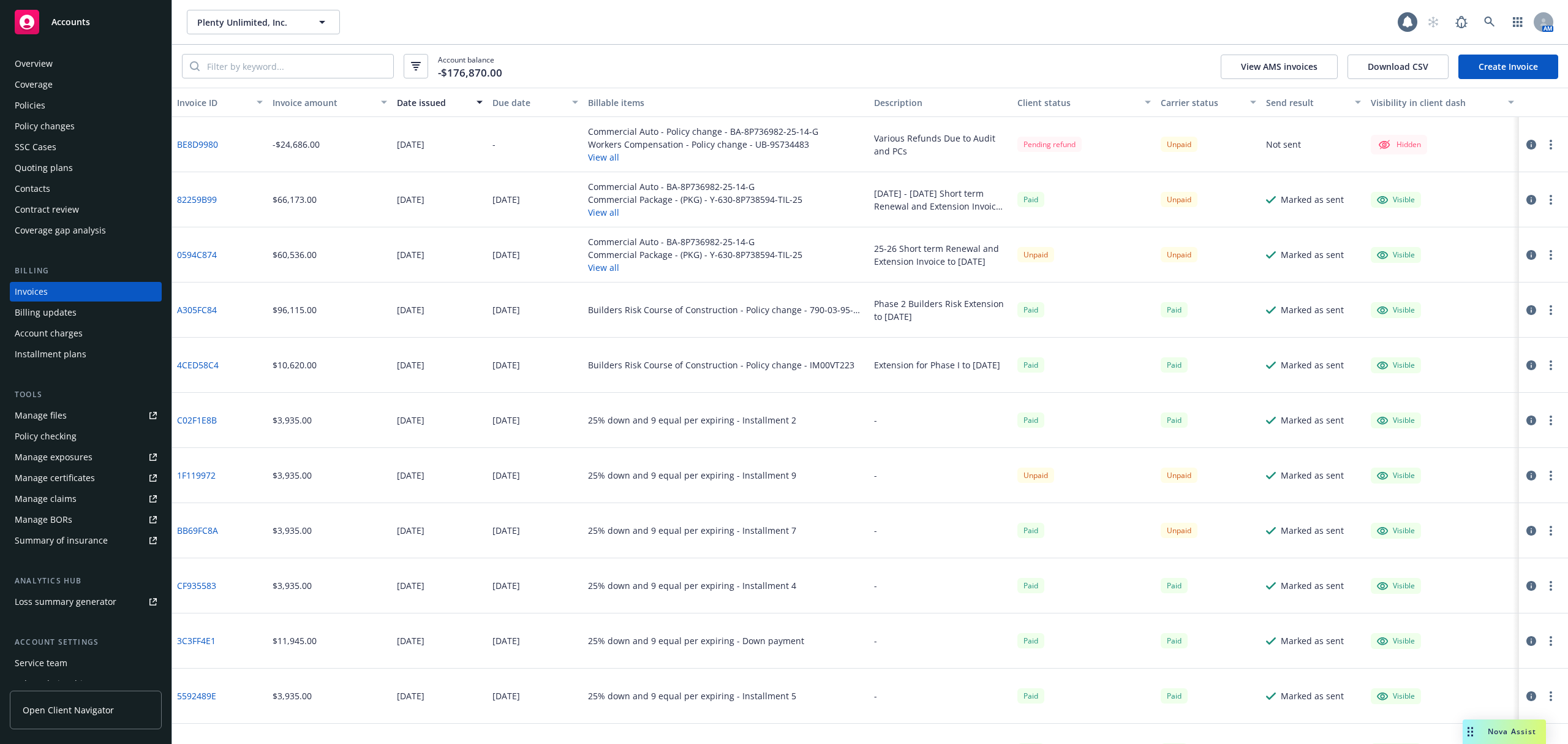
click at [593, 267] on button "View all" at bounding box center [695, 267] width 214 height 13
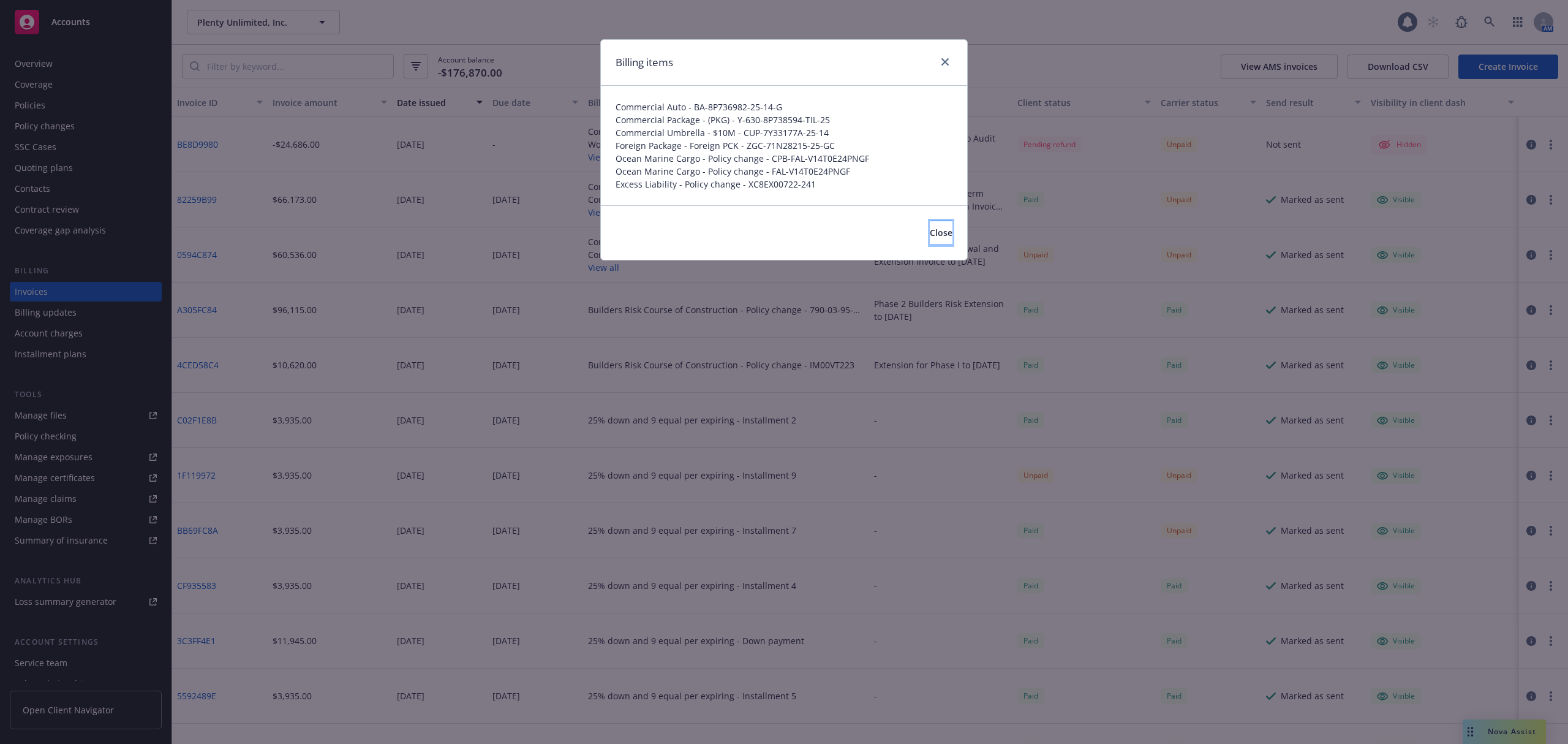
click at [938, 243] on button "Close" at bounding box center [941, 233] width 23 height 24
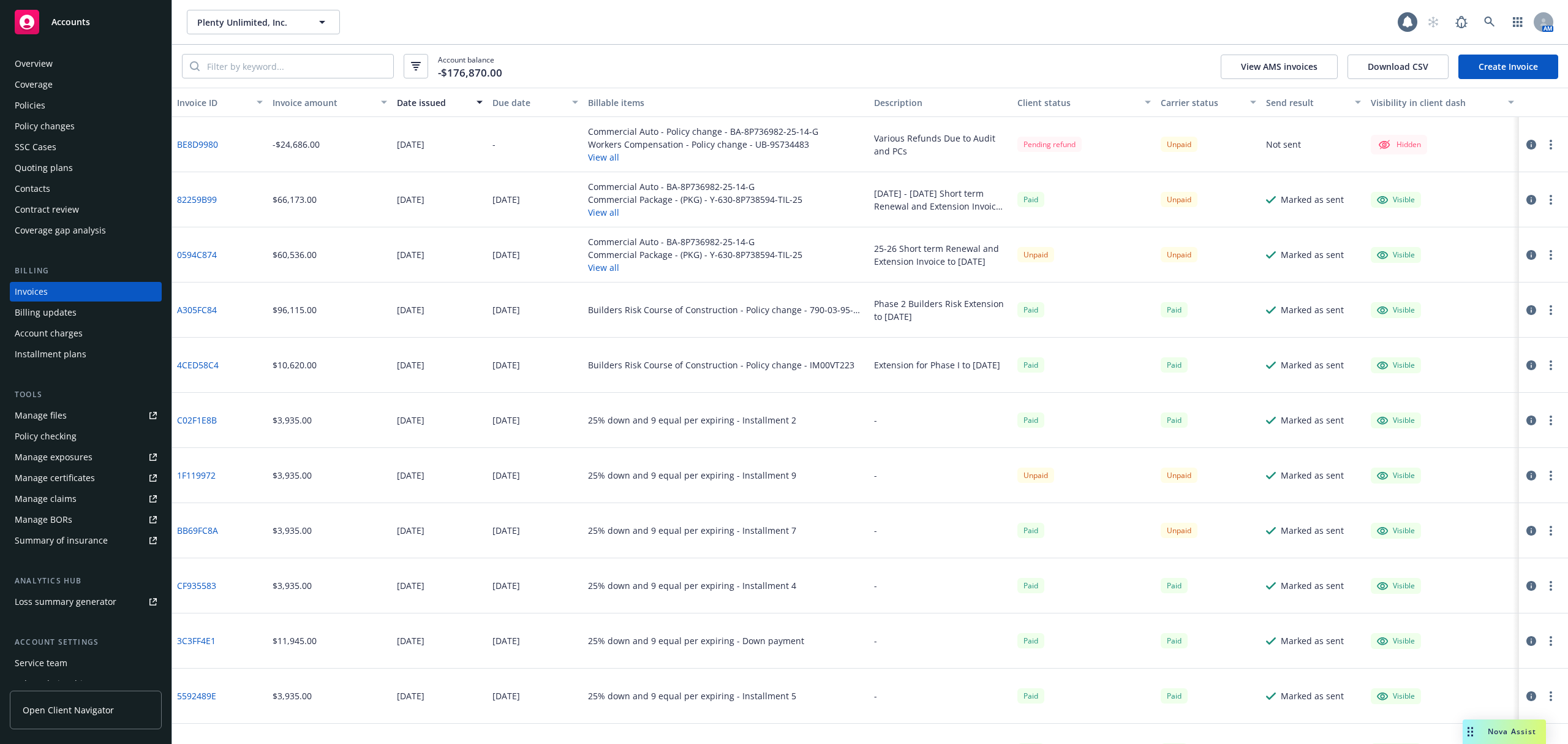
click at [594, 270] on button "View all" at bounding box center [695, 267] width 214 height 13
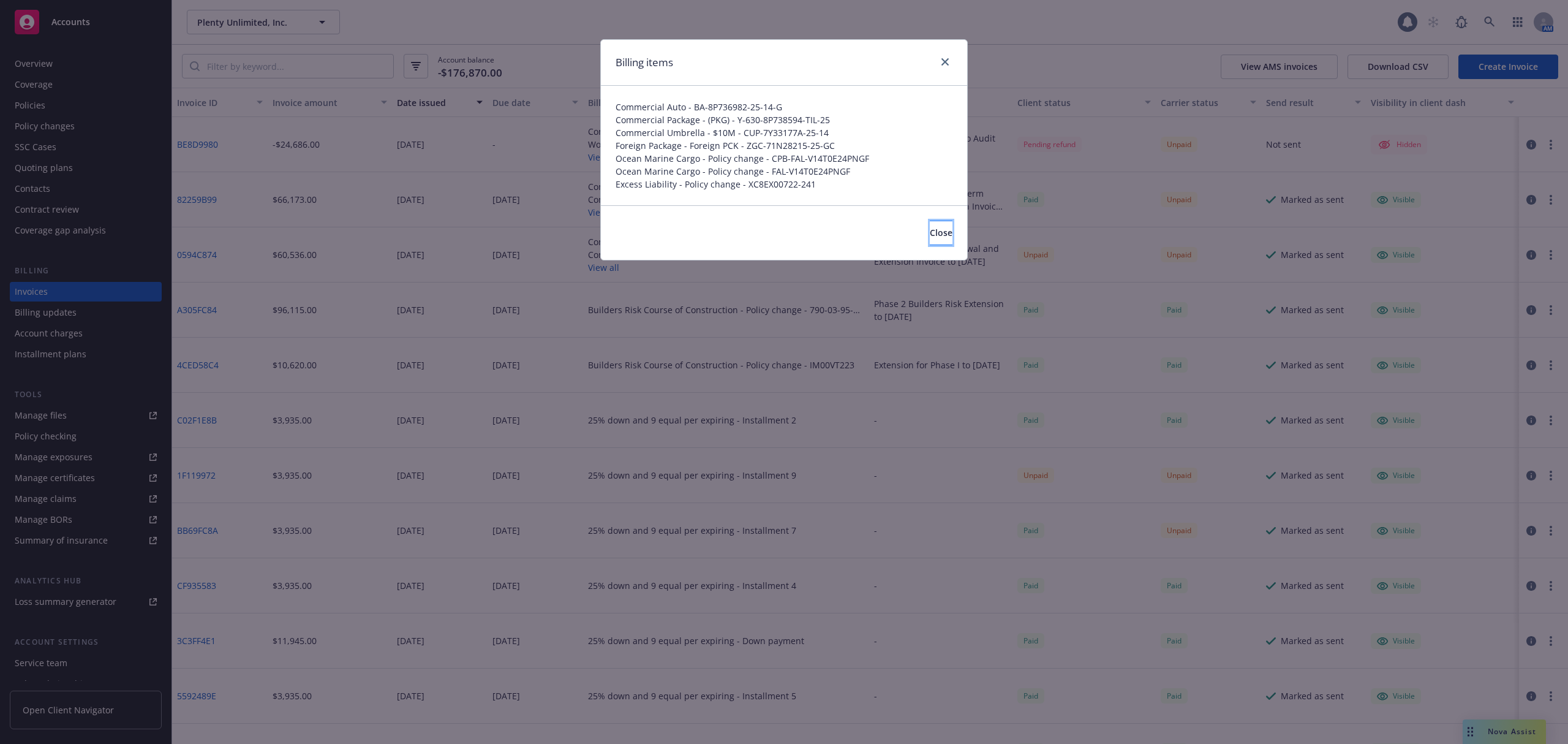
click at [941, 234] on button "Close" at bounding box center [941, 233] width 23 height 24
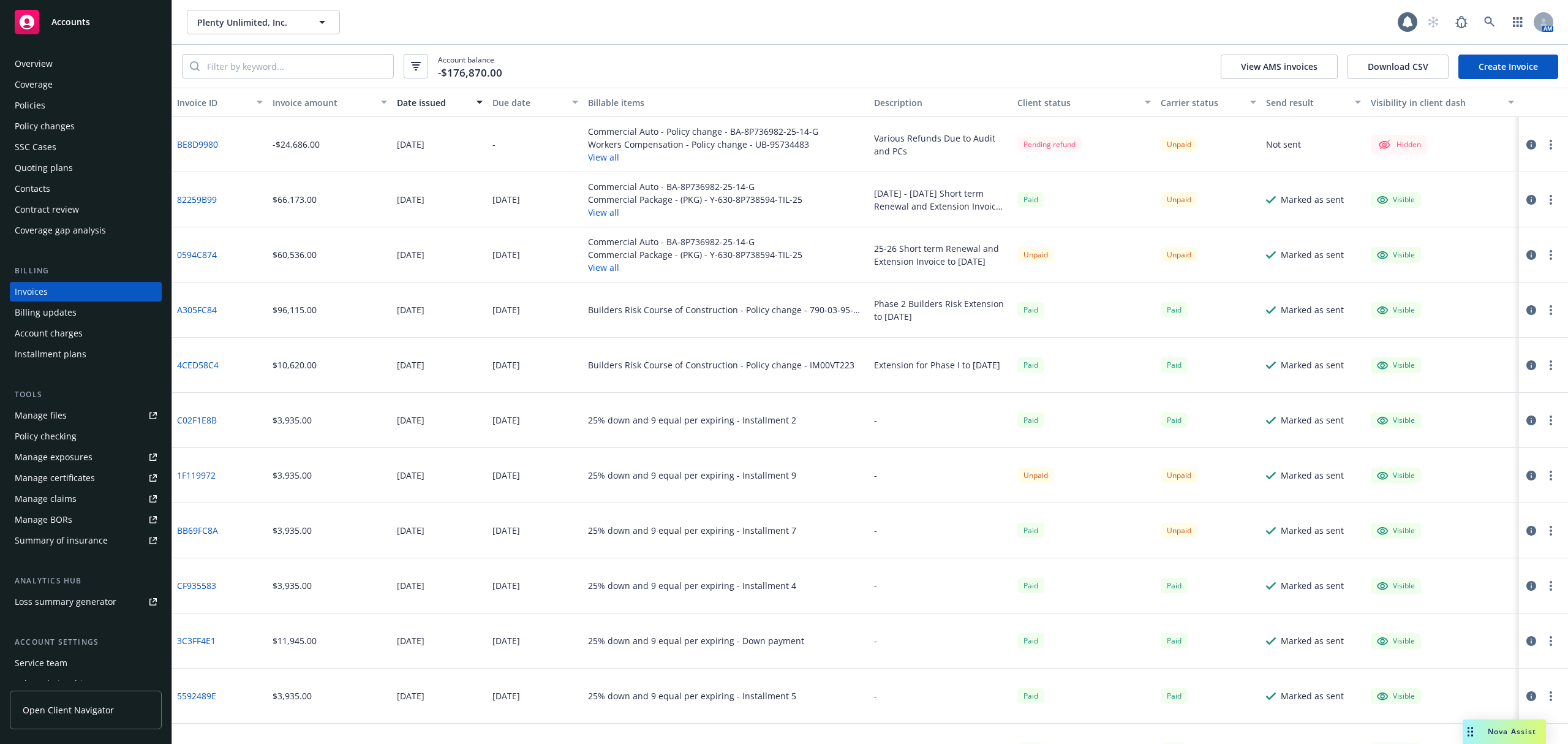
click at [182, 249] on link "0594C874" at bounding box center [197, 254] width 40 height 13
